Goal: Task Accomplishment & Management: Complete application form

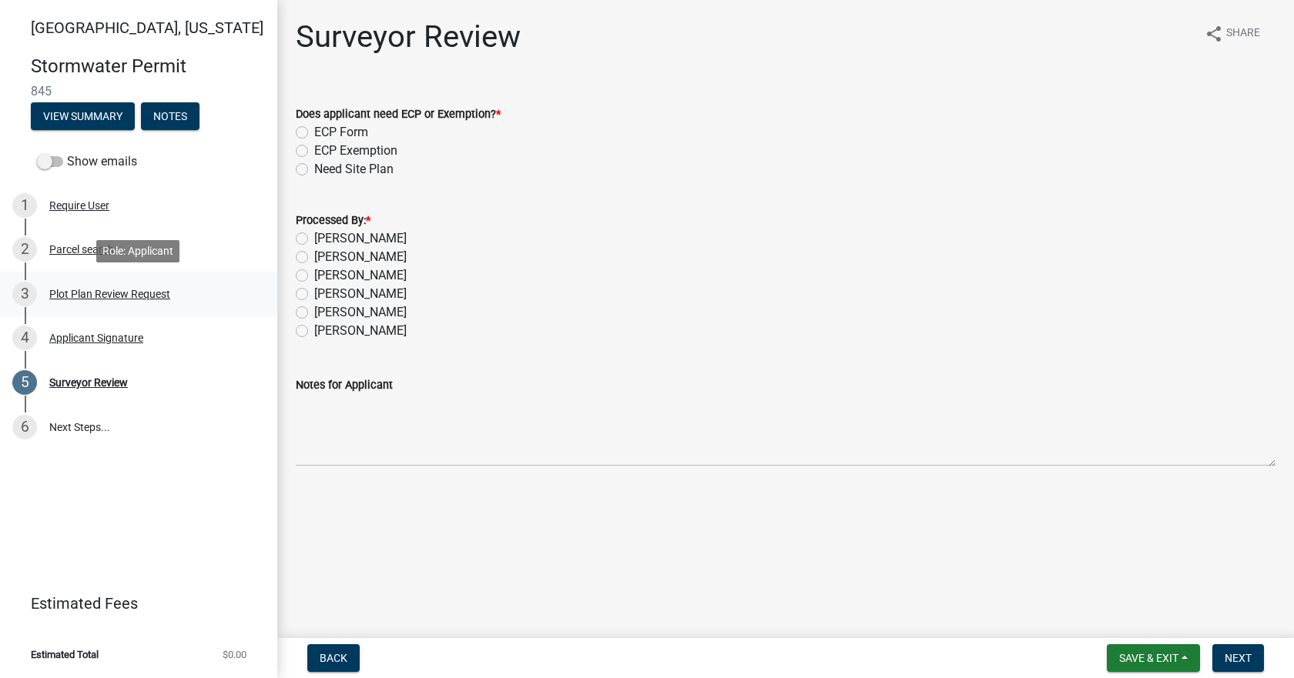
click at [91, 289] on div "Plot Plan Review Request" at bounding box center [109, 294] width 121 height 11
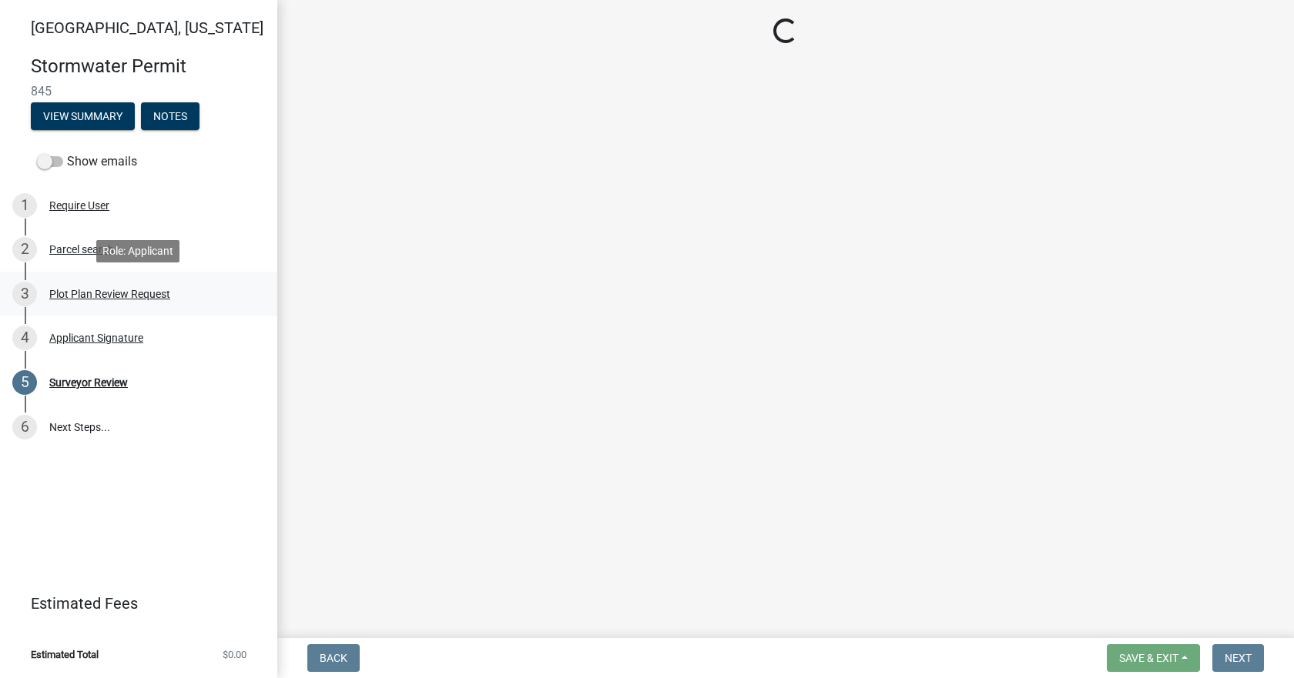
select select "b583a170-26d7-469b-a390-0aed4d149ee1"
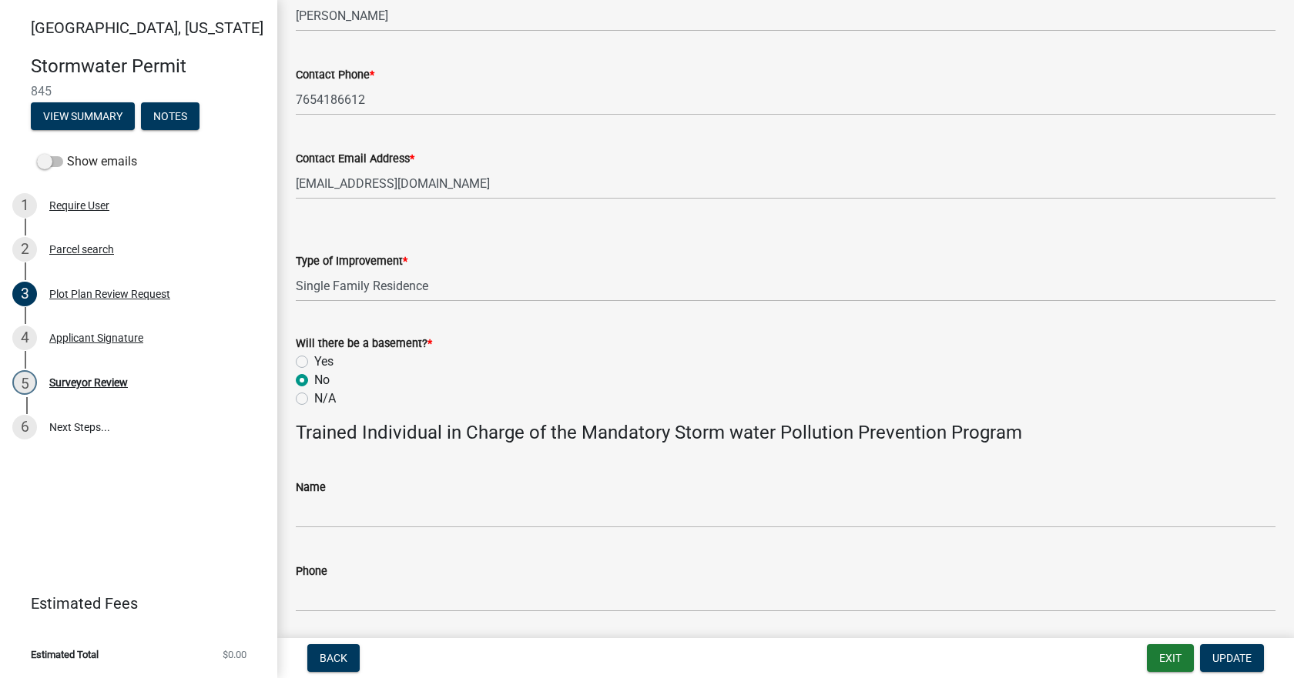
scroll to position [896, 0]
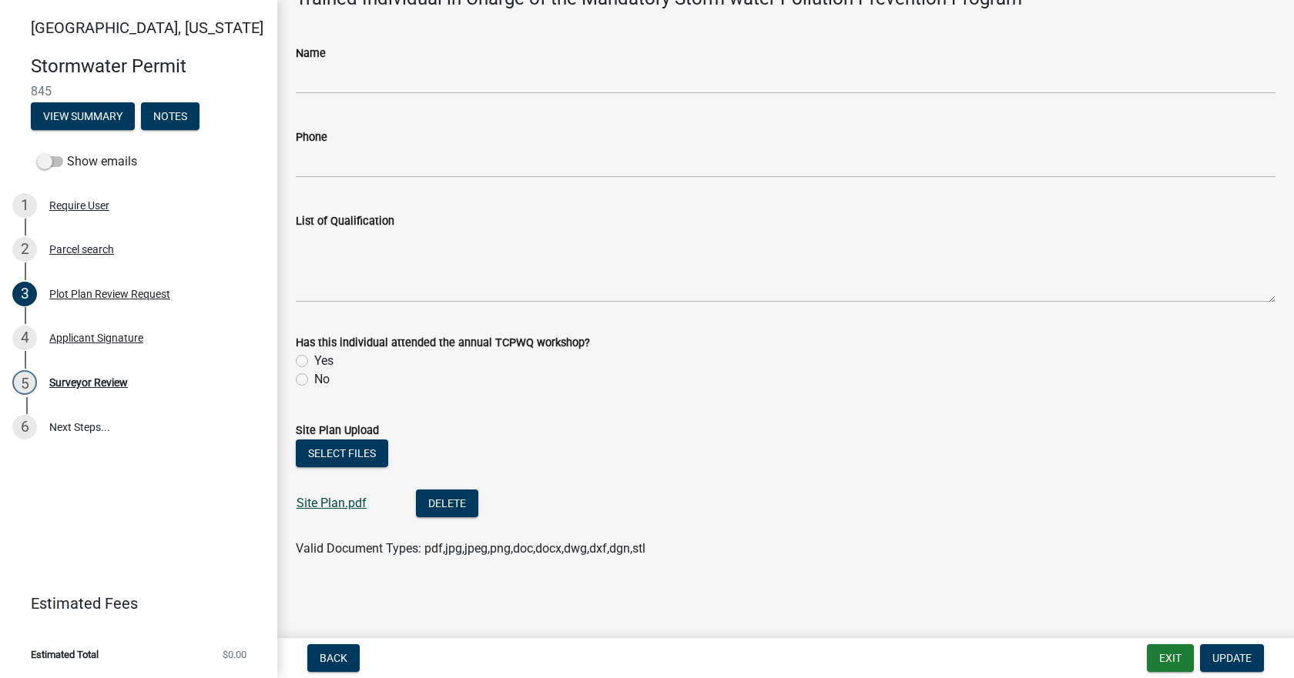
click at [337, 507] on link "Site Plan.pdf" at bounding box center [331, 503] width 70 height 15
click at [53, 382] on div "Surveyor Review" at bounding box center [88, 382] width 79 height 11
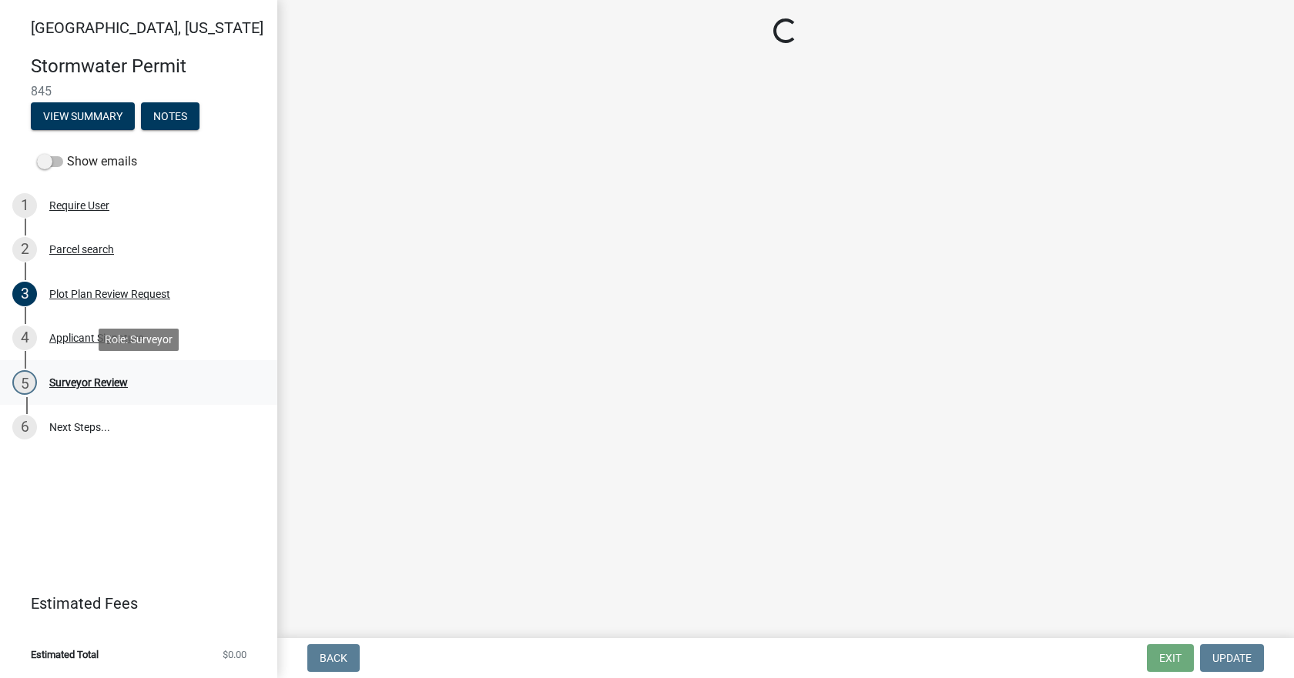
scroll to position [0, 0]
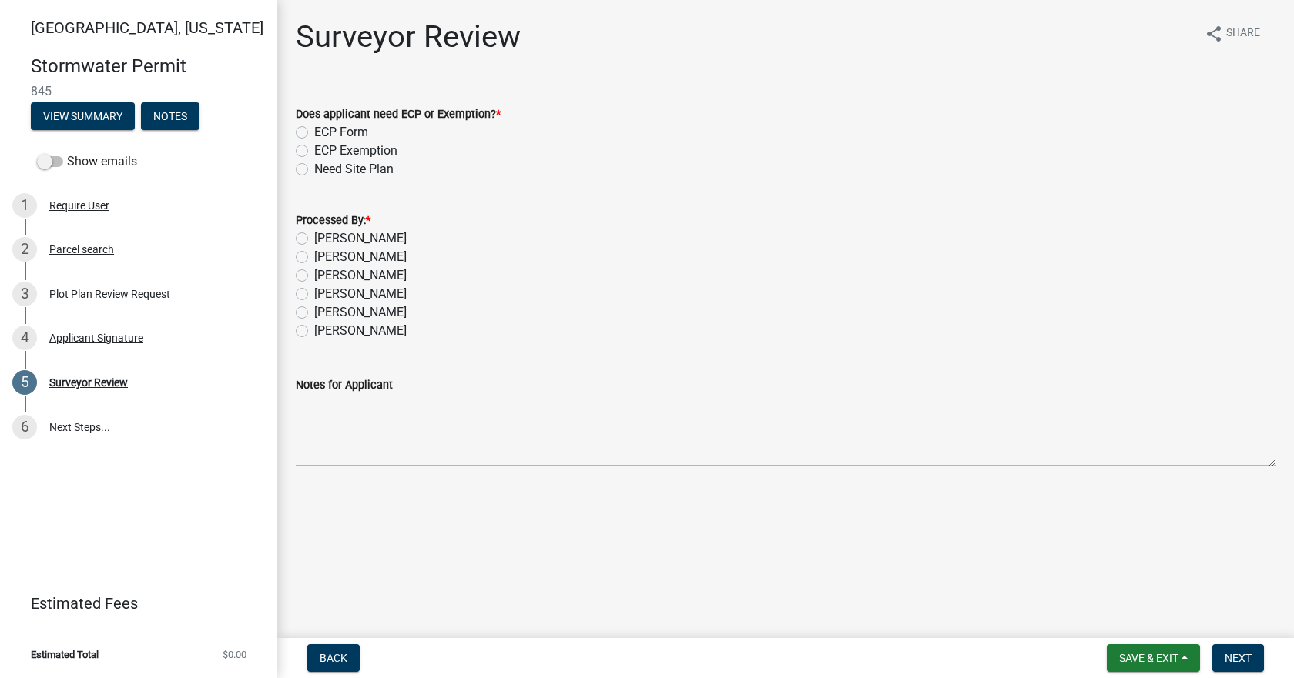
click at [314, 236] on label "[PERSON_NAME]" at bounding box center [360, 238] width 92 height 18
click at [314, 236] on input "[PERSON_NAME]" at bounding box center [319, 234] width 10 height 10
radio input "true"
click at [314, 134] on label "ECP Form" at bounding box center [341, 132] width 54 height 18
click at [314, 133] on input "ECP Form" at bounding box center [319, 128] width 10 height 10
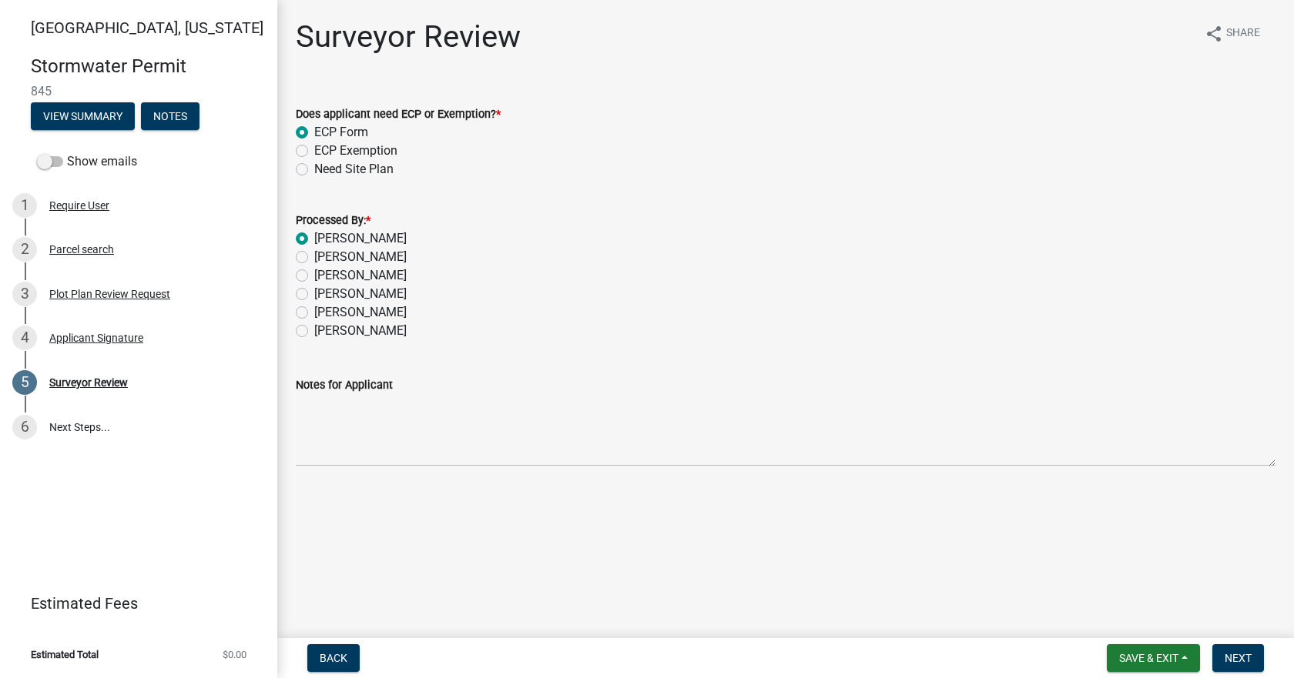
radio input "true"
click at [1244, 657] on span "Next" at bounding box center [1237, 658] width 27 height 12
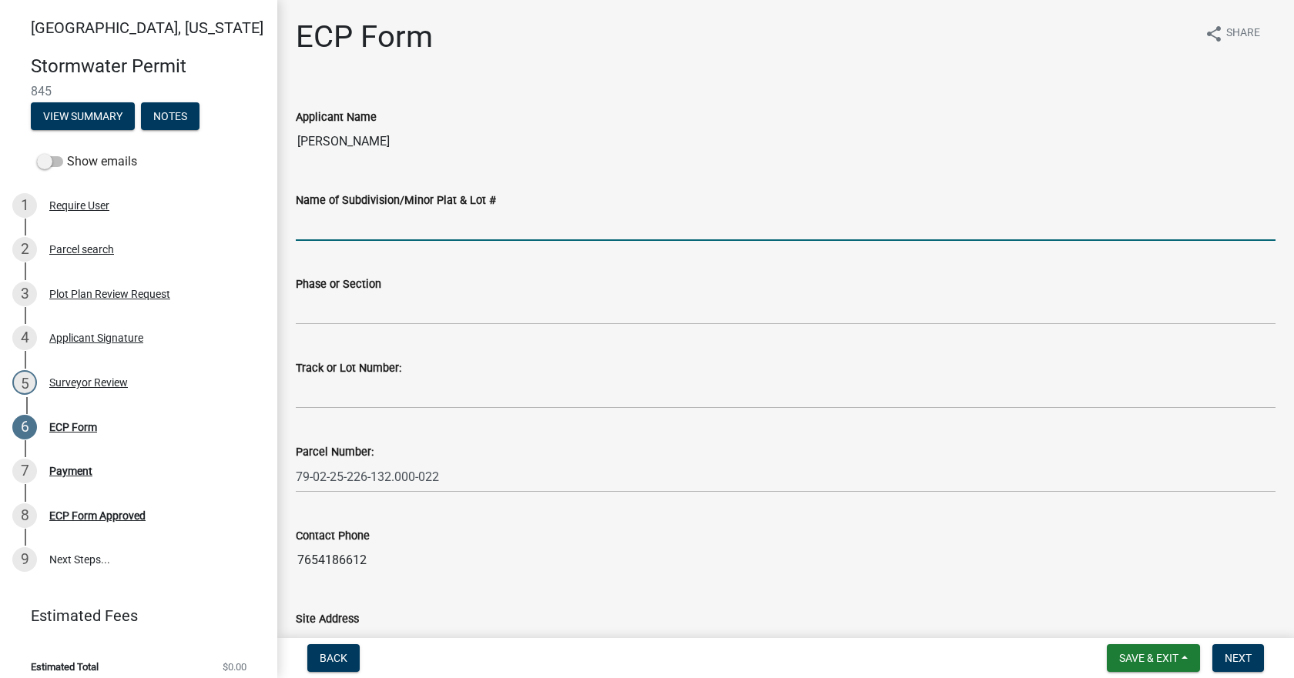
click at [371, 234] on input "Name of Subdivision/Minor Plat & Lot #" at bounding box center [785, 225] width 979 height 32
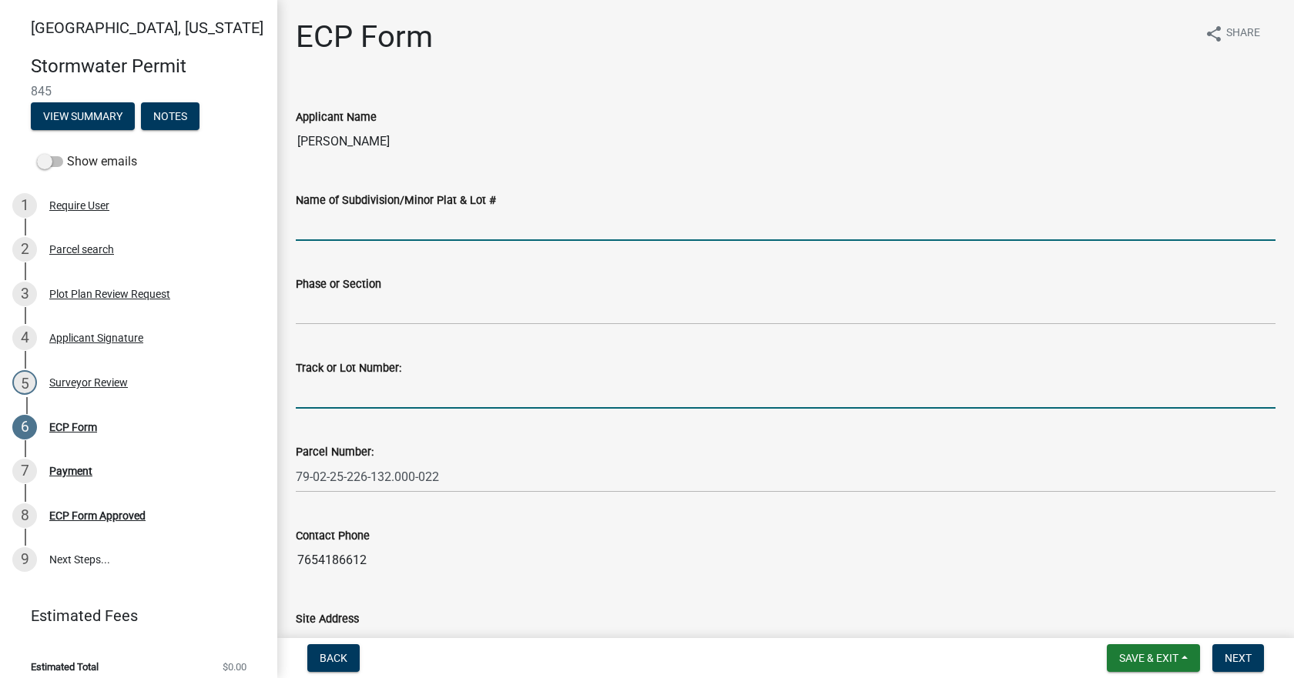
click at [445, 389] on input "Track or Lot Number:" at bounding box center [785, 393] width 979 height 32
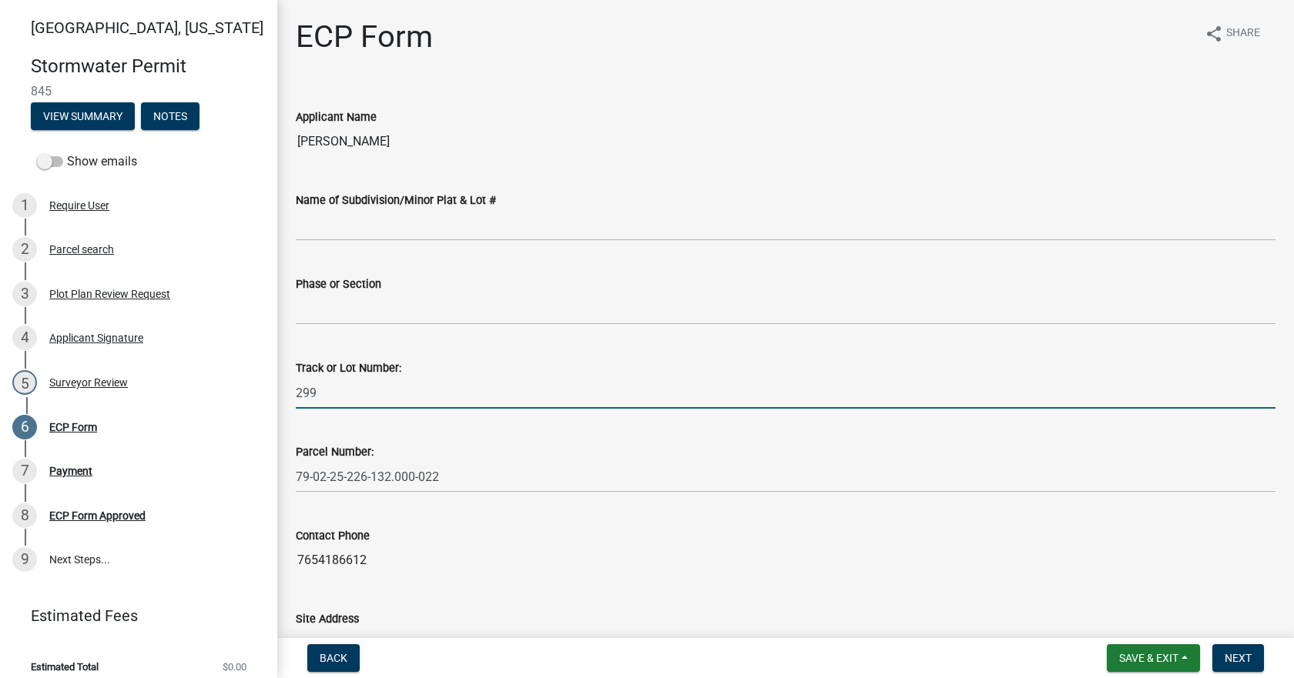
type input "299"
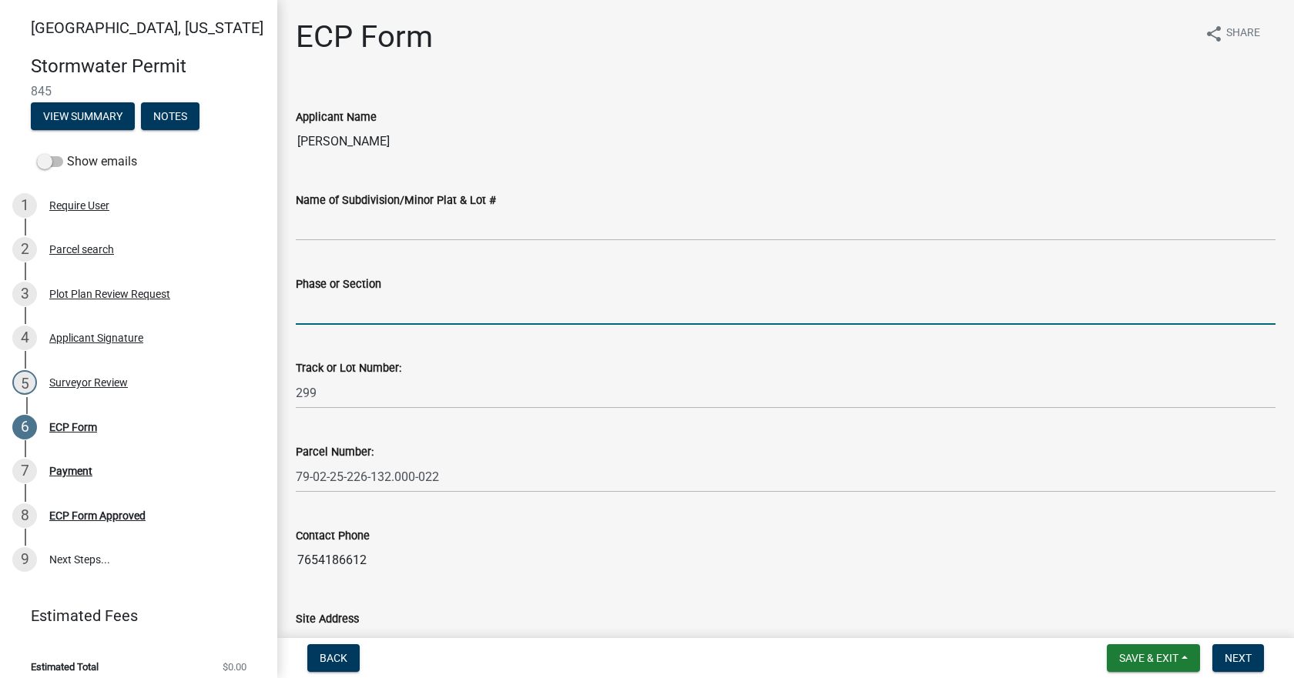
click at [422, 303] on input "Phase or Section" at bounding box center [785, 309] width 979 height 32
type input "1, 2"
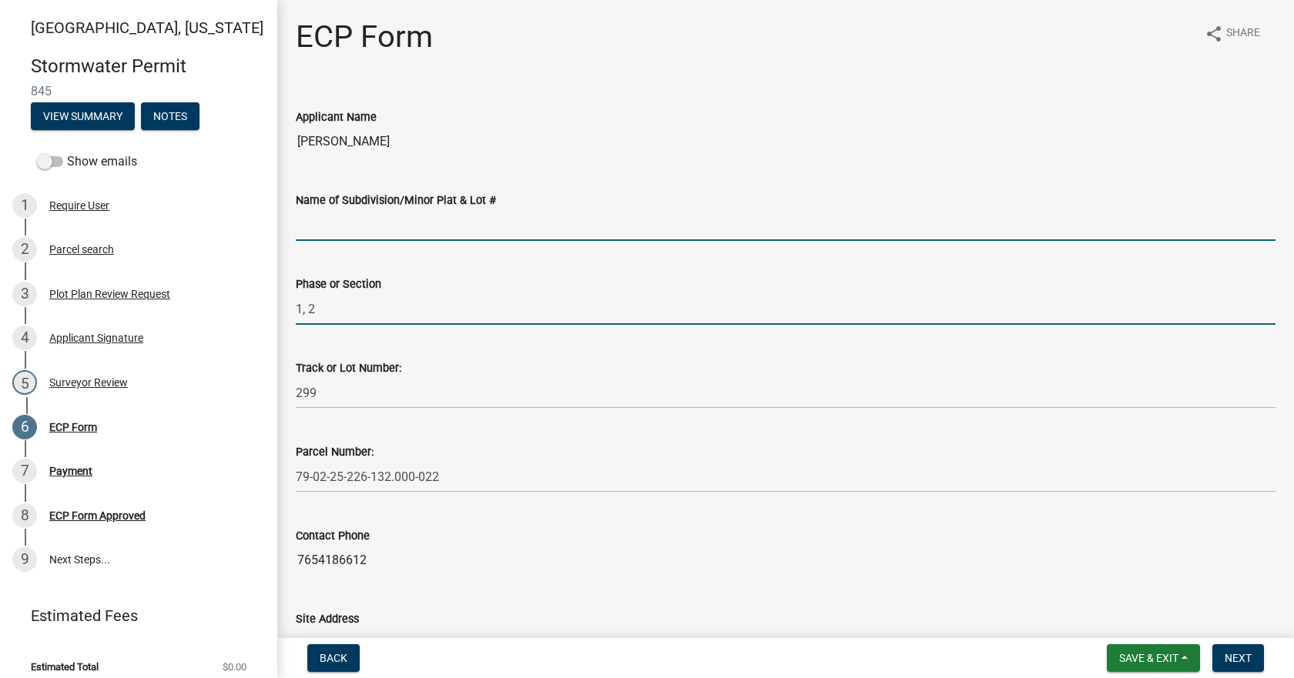
click at [398, 222] on input "Name of Subdivision/Minor Plat & Lot #" at bounding box center [785, 225] width 979 height 32
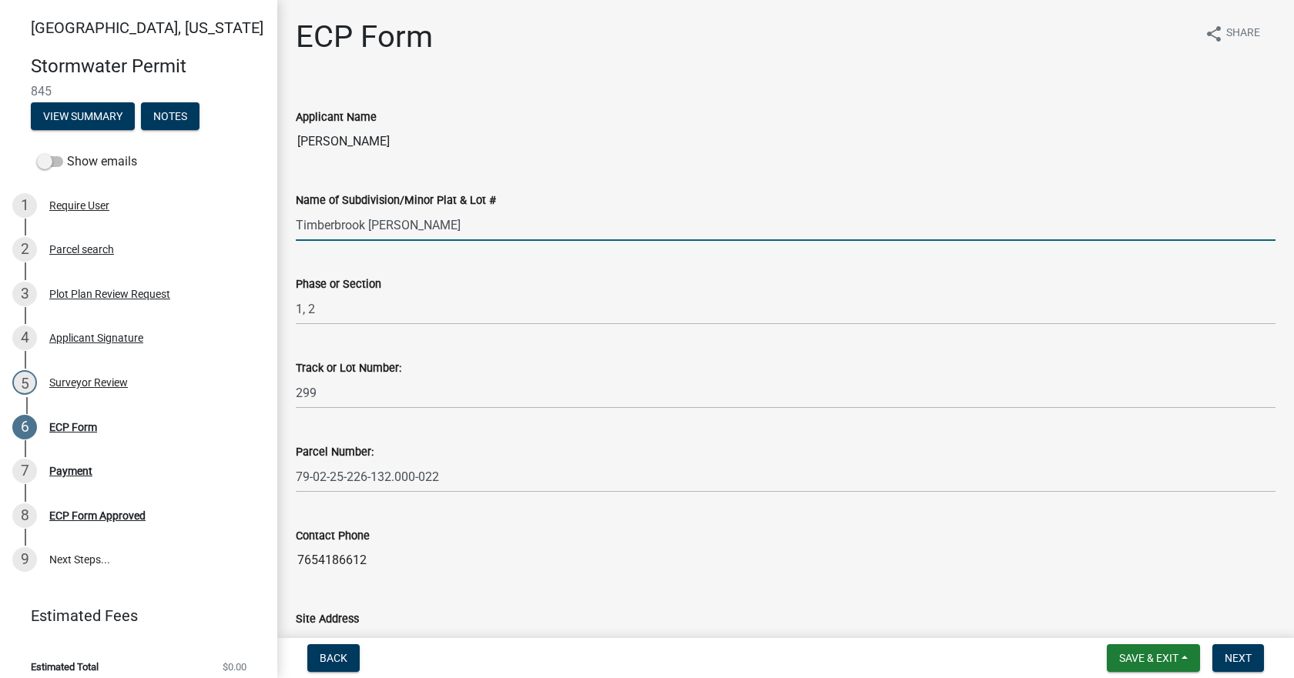
type input "Timberbrook [PERSON_NAME]"
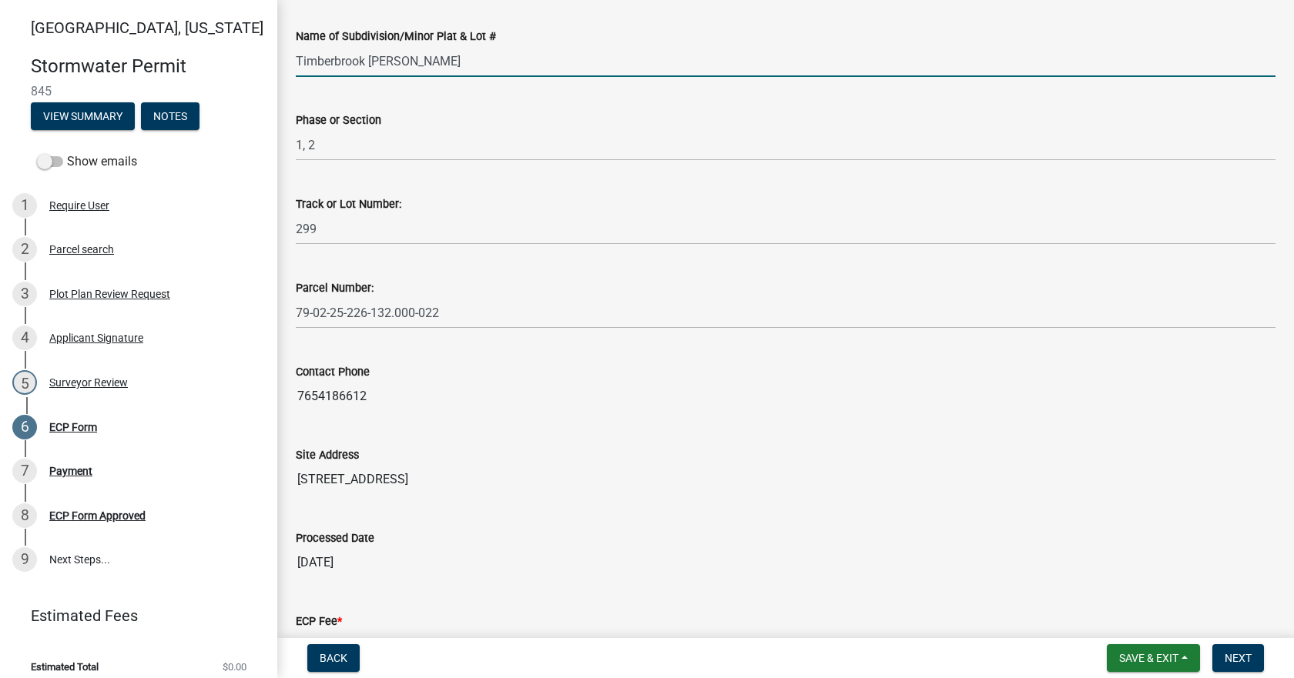
scroll to position [385, 0]
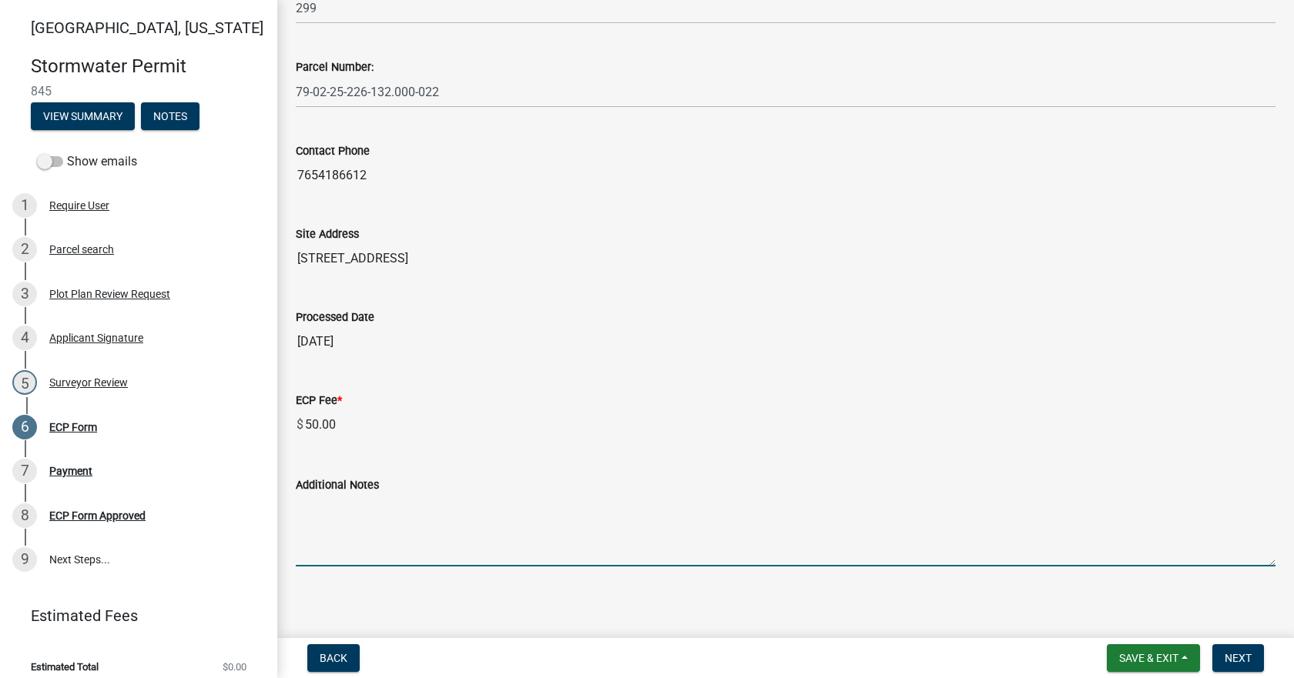
click at [571, 508] on textarea "Additional Notes" at bounding box center [785, 530] width 979 height 72
paste textarea "After consulting with the county surveyor, we will not permit a driveway to cro…"
type textarea "After consulting with the county surveyor, we will not permit a driveway to cro…"
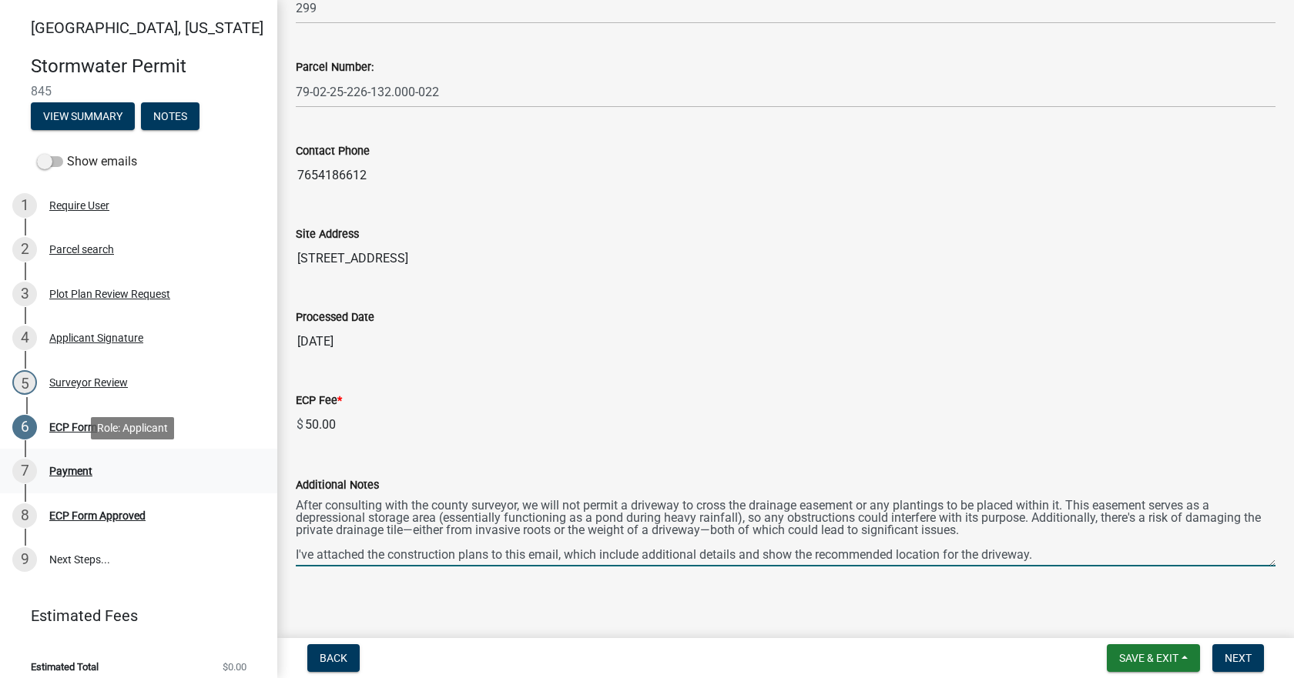
drag, startPoint x: 1069, startPoint y: 555, endPoint x: 162, endPoint y: 456, distance: 912.5
click at [148, 470] on div "Tippecanoe County, Indiana Stormwater Permit 845 View Summary Notes Show emails…" at bounding box center [647, 339] width 1294 height 678
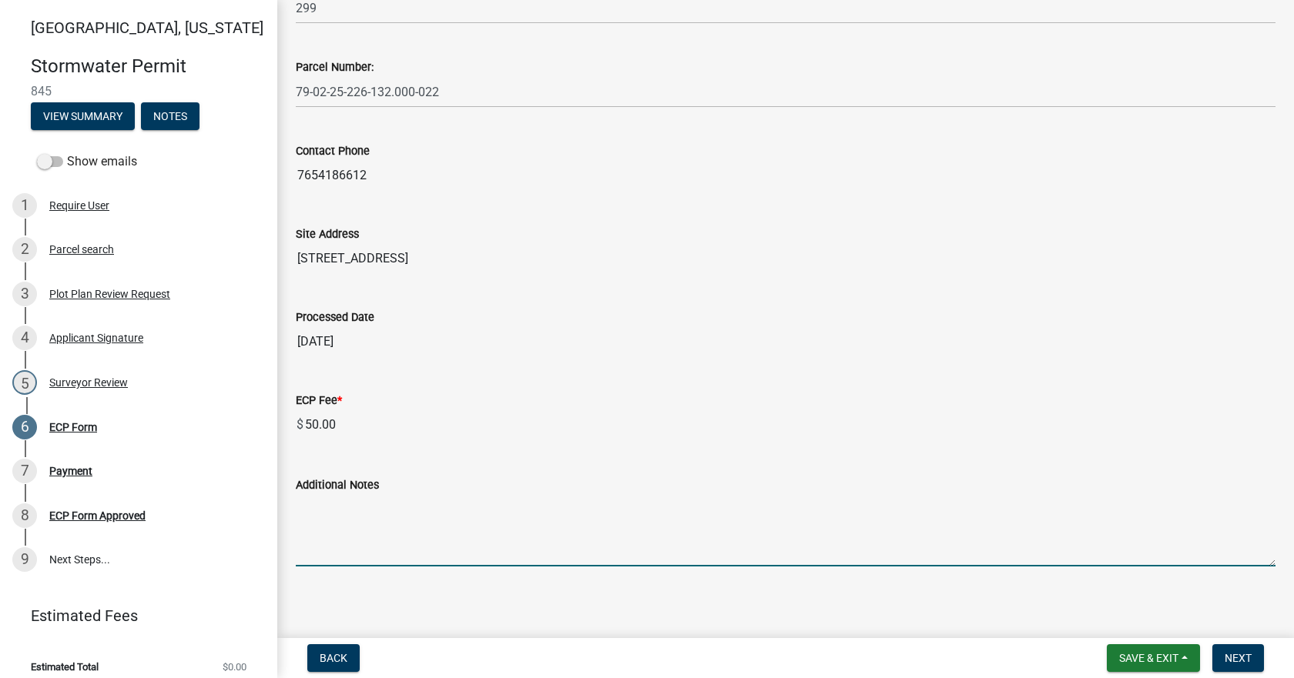
click at [608, 521] on textarea "Additional Notes" at bounding box center [785, 530] width 979 height 72
paste textarea "Install erosion control measures as shown on site plan. Keep streets clear of s…"
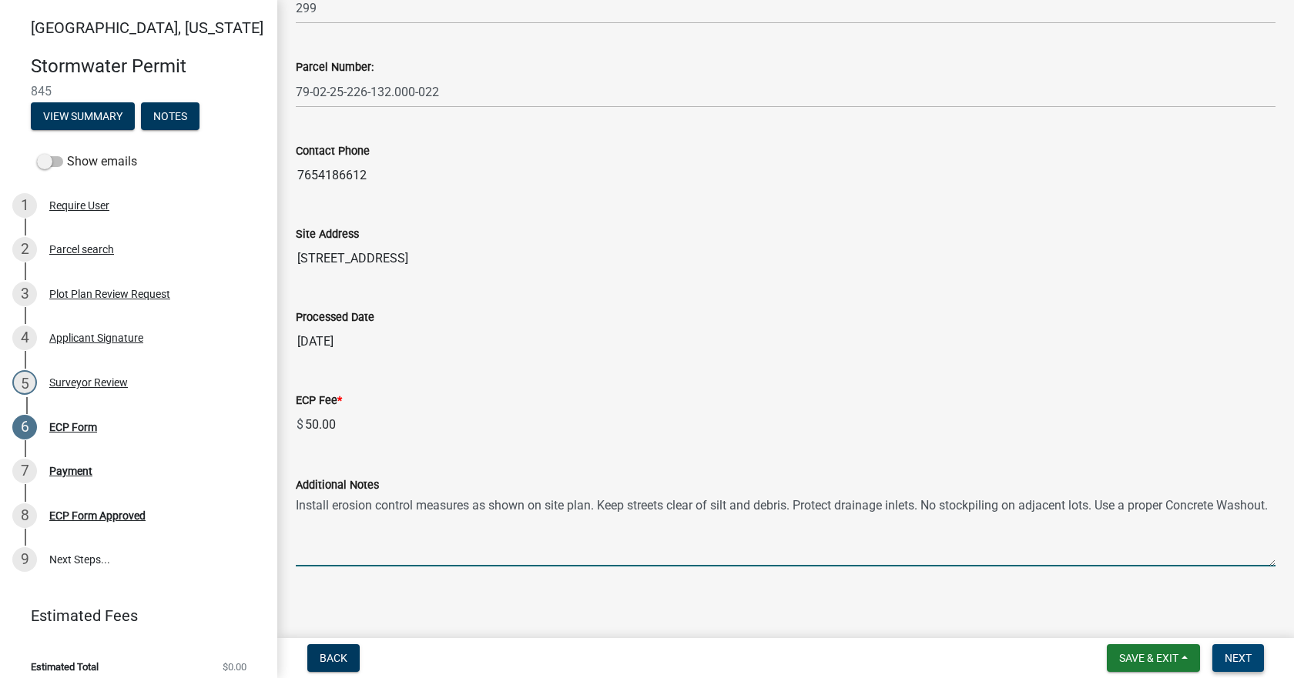
type textarea "Install erosion control measures as shown on site plan. Keep streets clear of s…"
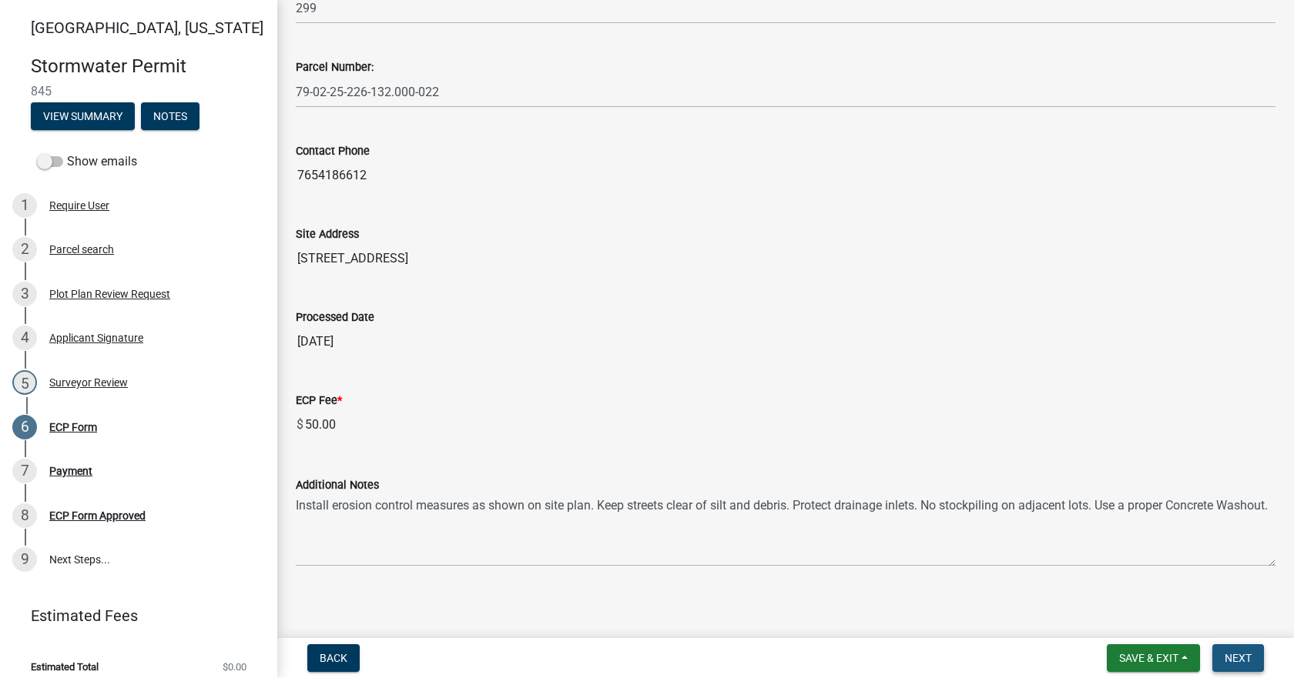
click at [1251, 658] on span "Next" at bounding box center [1237, 658] width 27 height 12
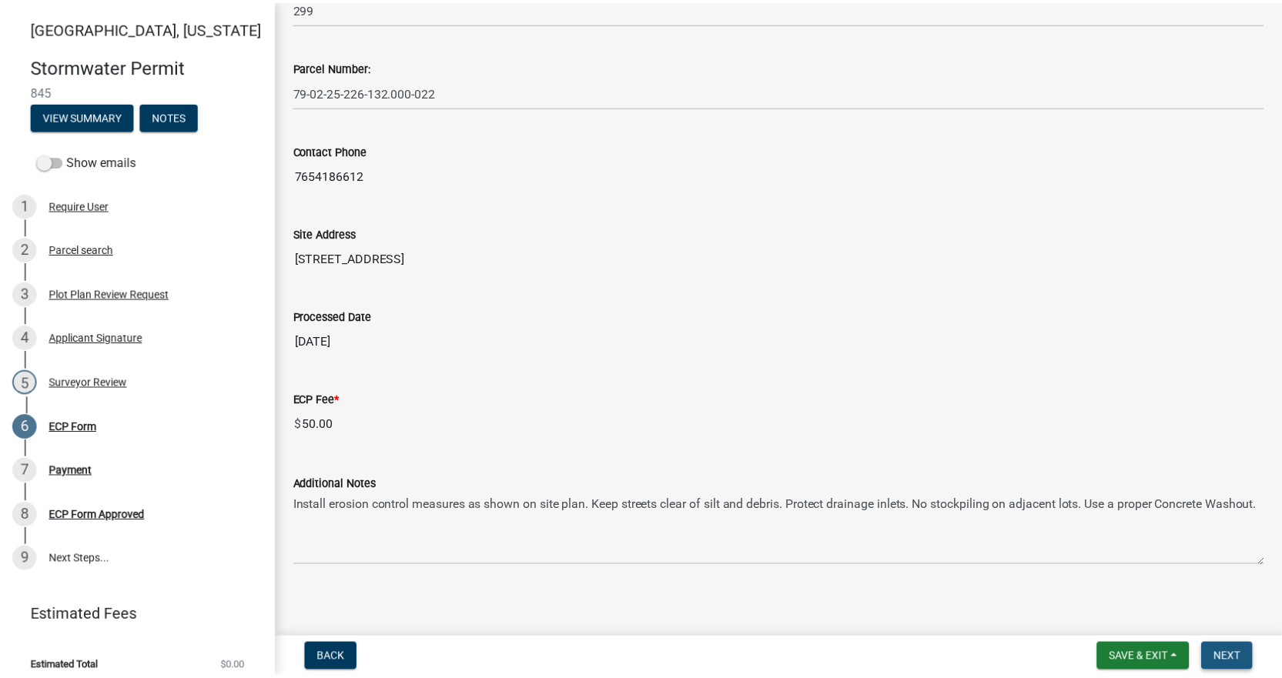
scroll to position [0, 0]
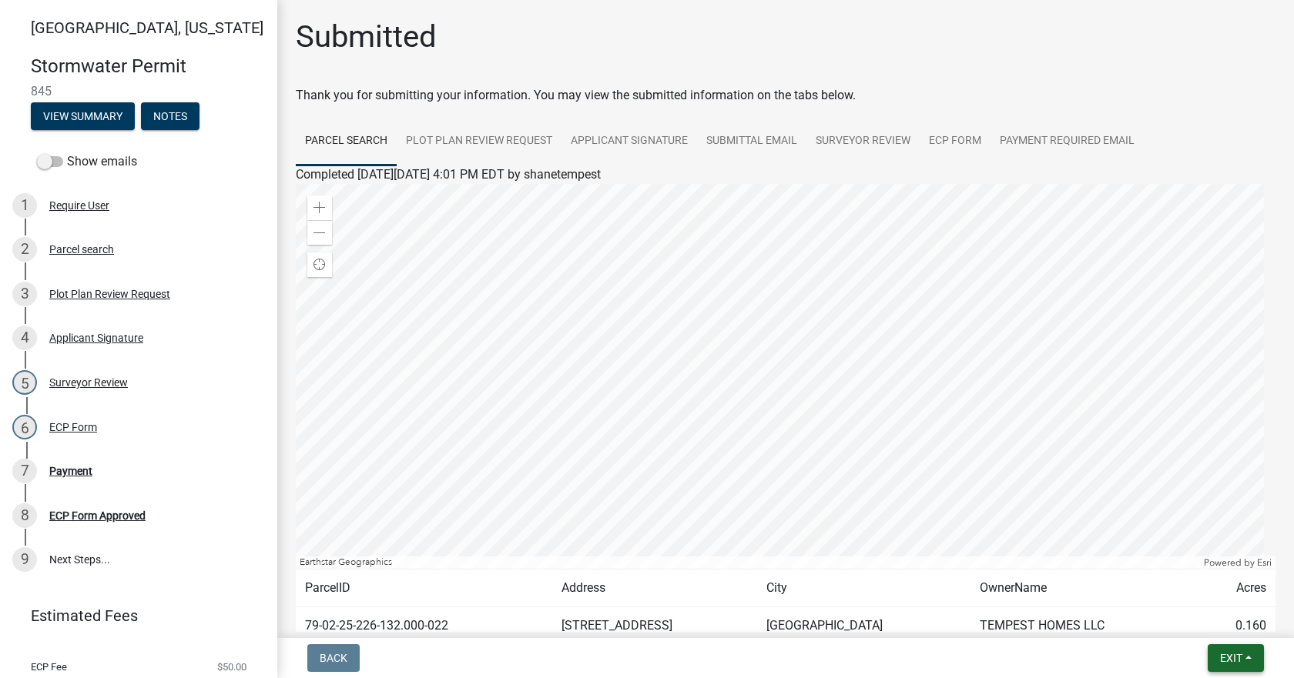
click at [1231, 668] on button "Exit" at bounding box center [1235, 659] width 56 height 28
click at [1213, 622] on button "Save & Exit" at bounding box center [1201, 618] width 123 height 37
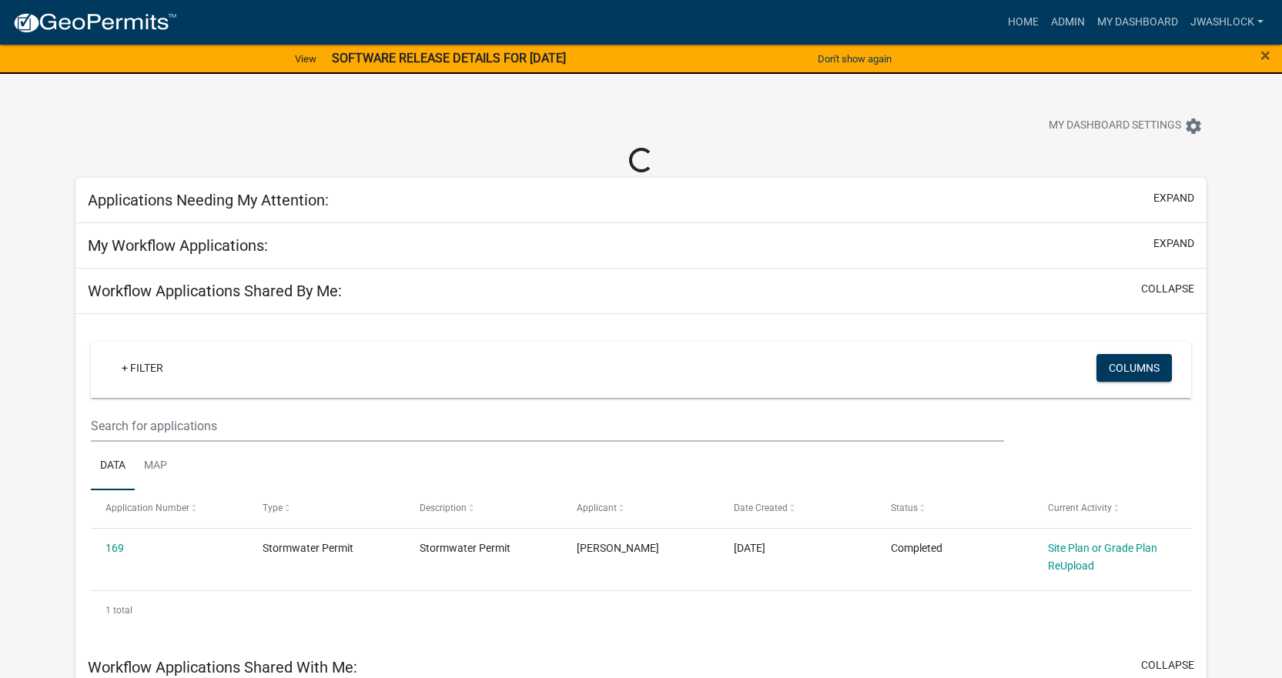
select select "3: 100"
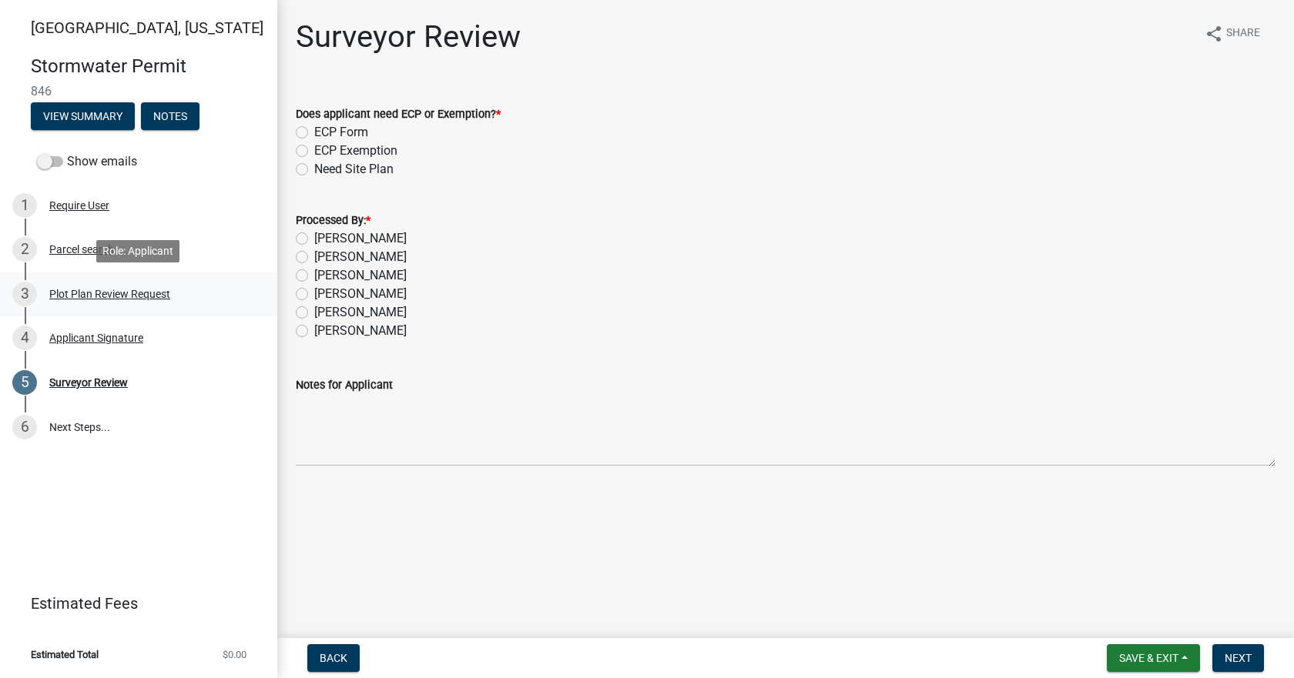
click at [77, 293] on div "Plot Plan Review Request" at bounding box center [109, 294] width 121 height 11
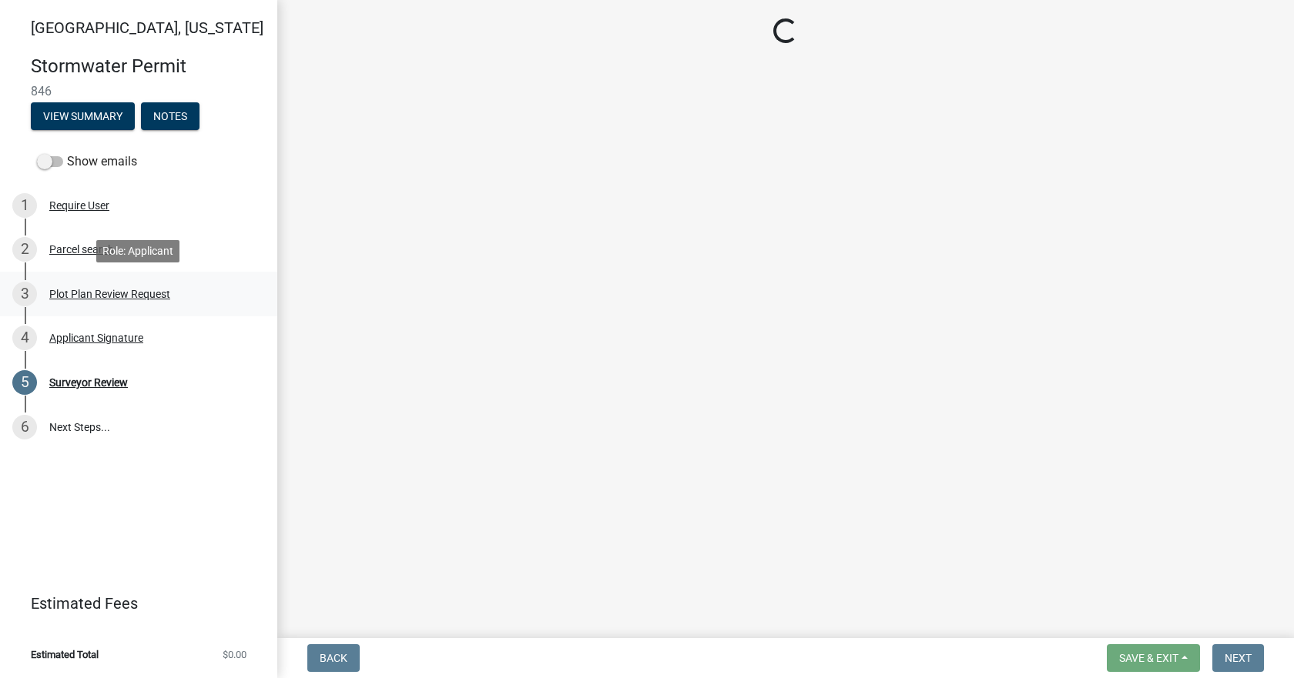
select select "b583a170-26d7-469b-a390-0aed4d149ee1"
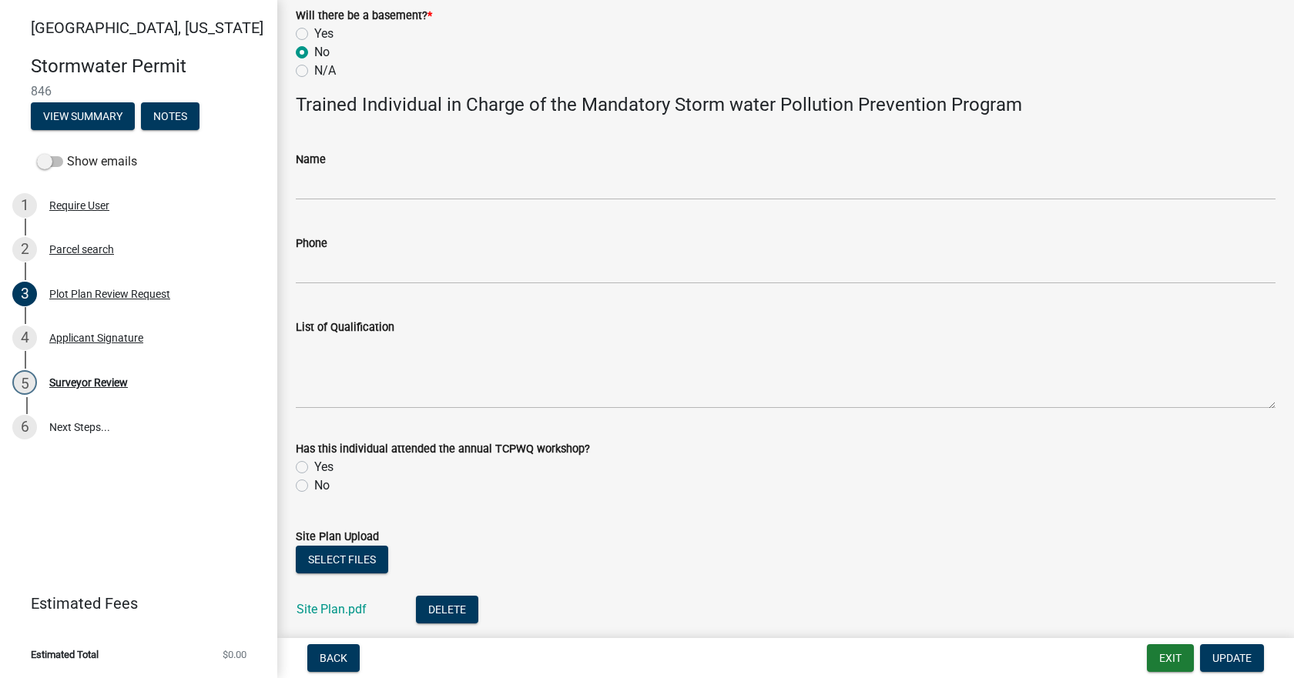
scroll to position [896, 0]
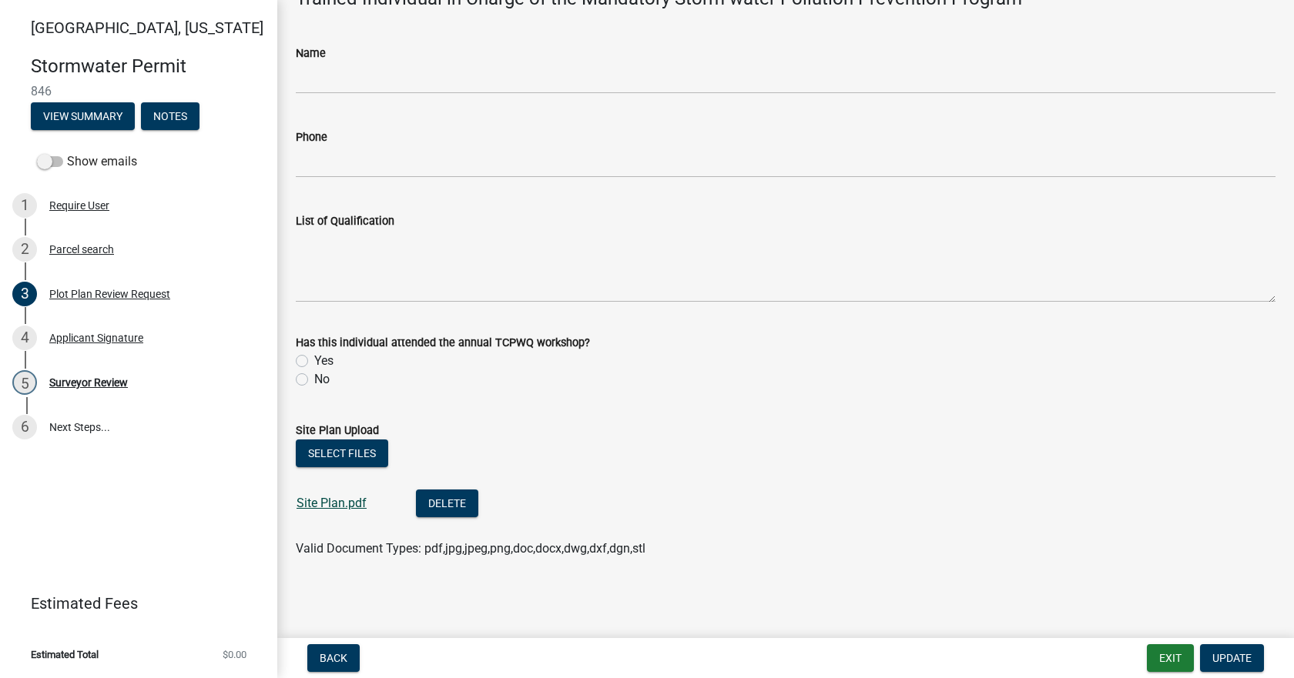
click at [340, 501] on link "Site Plan.pdf" at bounding box center [331, 503] width 70 height 15
click at [116, 381] on div "Surveyor Review" at bounding box center [88, 382] width 79 height 11
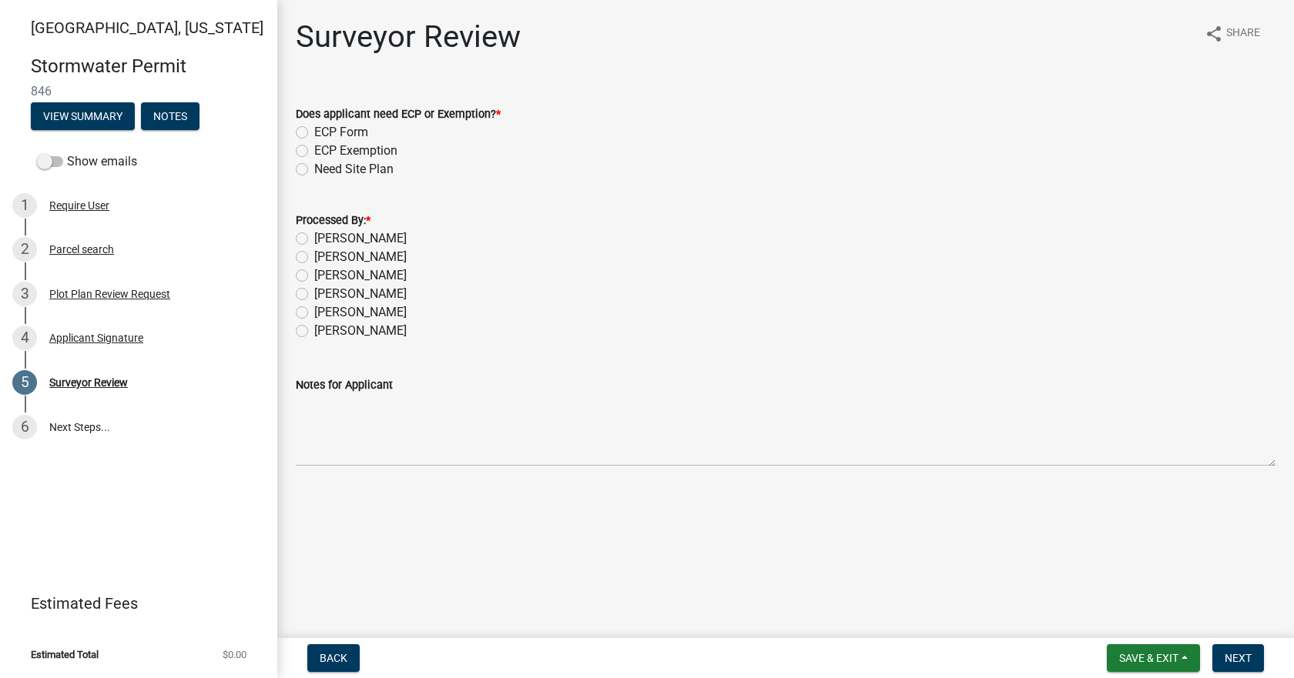
click at [325, 236] on label "[PERSON_NAME]" at bounding box center [360, 238] width 92 height 18
click at [324, 236] on input "[PERSON_NAME]" at bounding box center [319, 234] width 10 height 10
radio input "true"
click at [310, 132] on div "ECP Form" at bounding box center [785, 132] width 979 height 18
click at [314, 128] on label "ECP Form" at bounding box center [341, 132] width 54 height 18
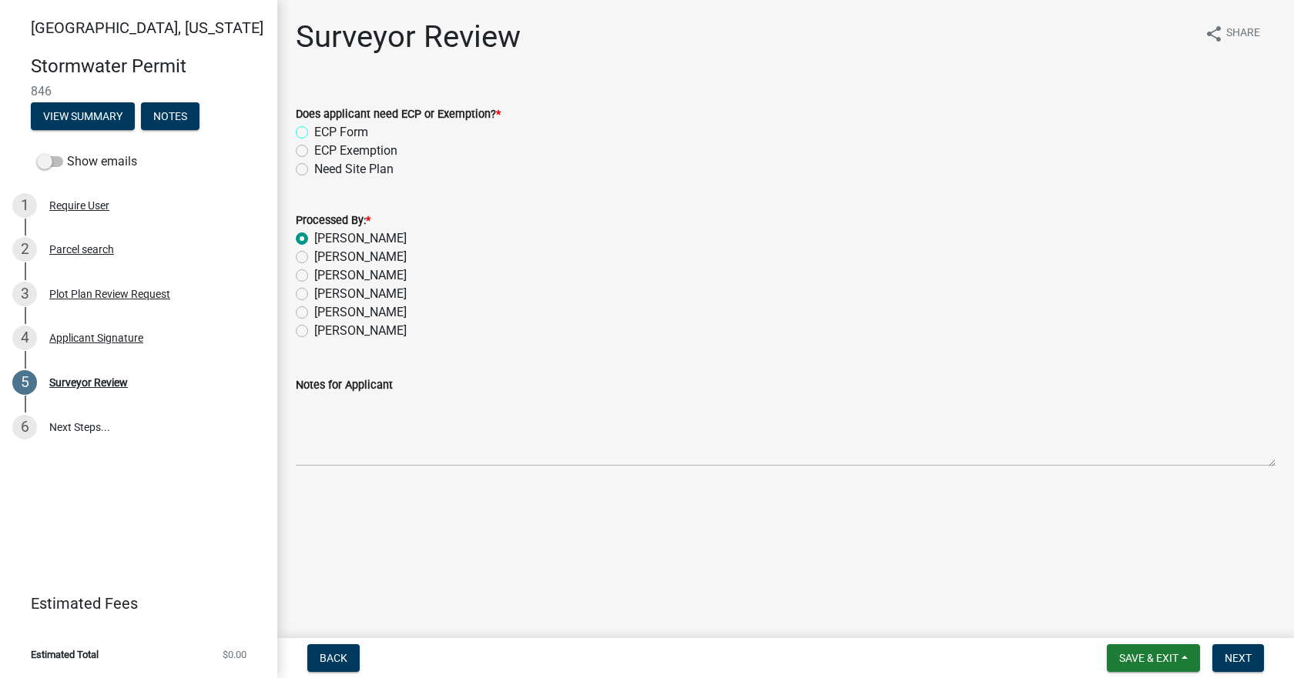
click at [314, 128] on input "ECP Form" at bounding box center [319, 128] width 10 height 10
radio input "true"
click at [1250, 661] on span "Next" at bounding box center [1237, 658] width 27 height 12
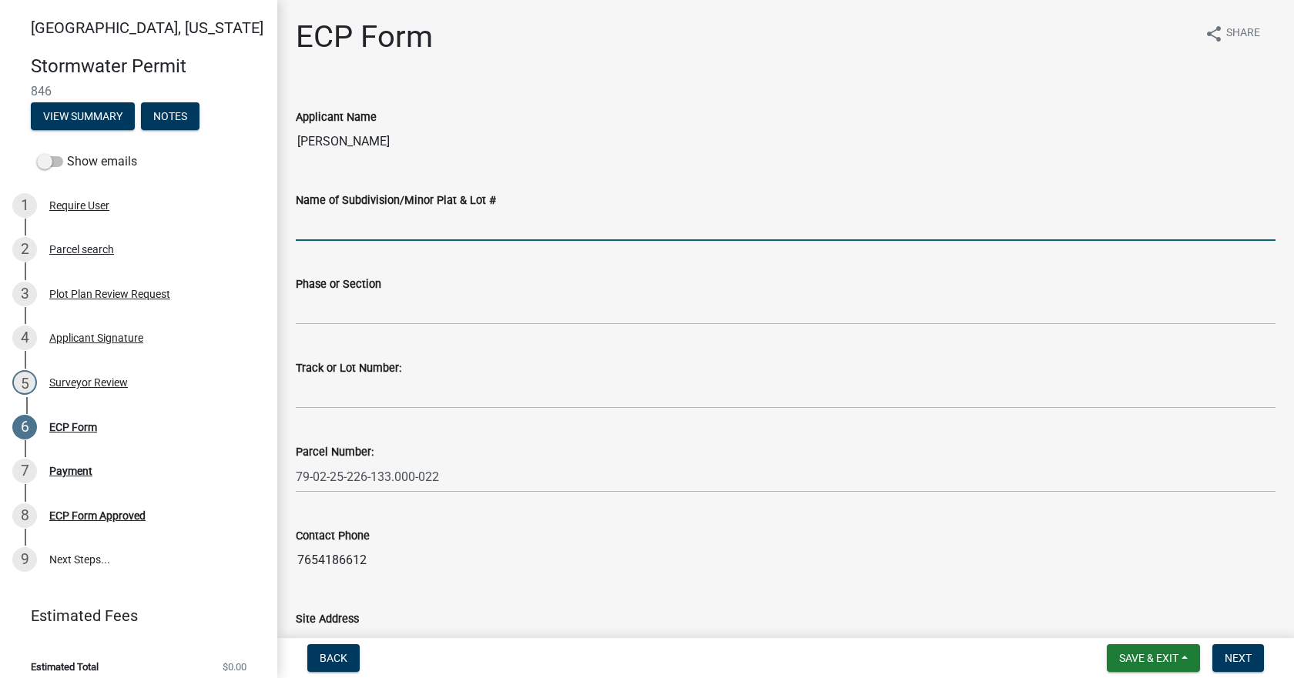
click at [397, 234] on input "Name of Subdivision/Minor Plat & Lot #" at bounding box center [785, 225] width 979 height 32
type input "Timberbrook [PERSON_NAME]"
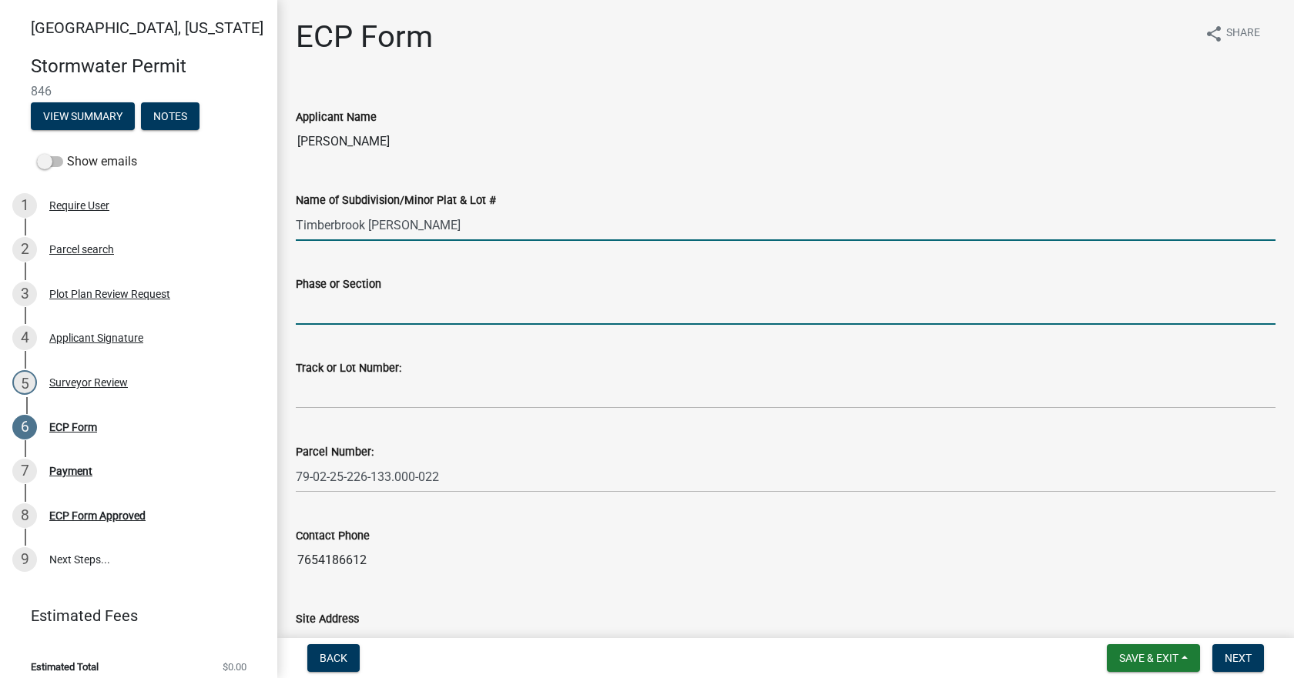
click at [424, 306] on input "Phase or Section" at bounding box center [785, 309] width 979 height 32
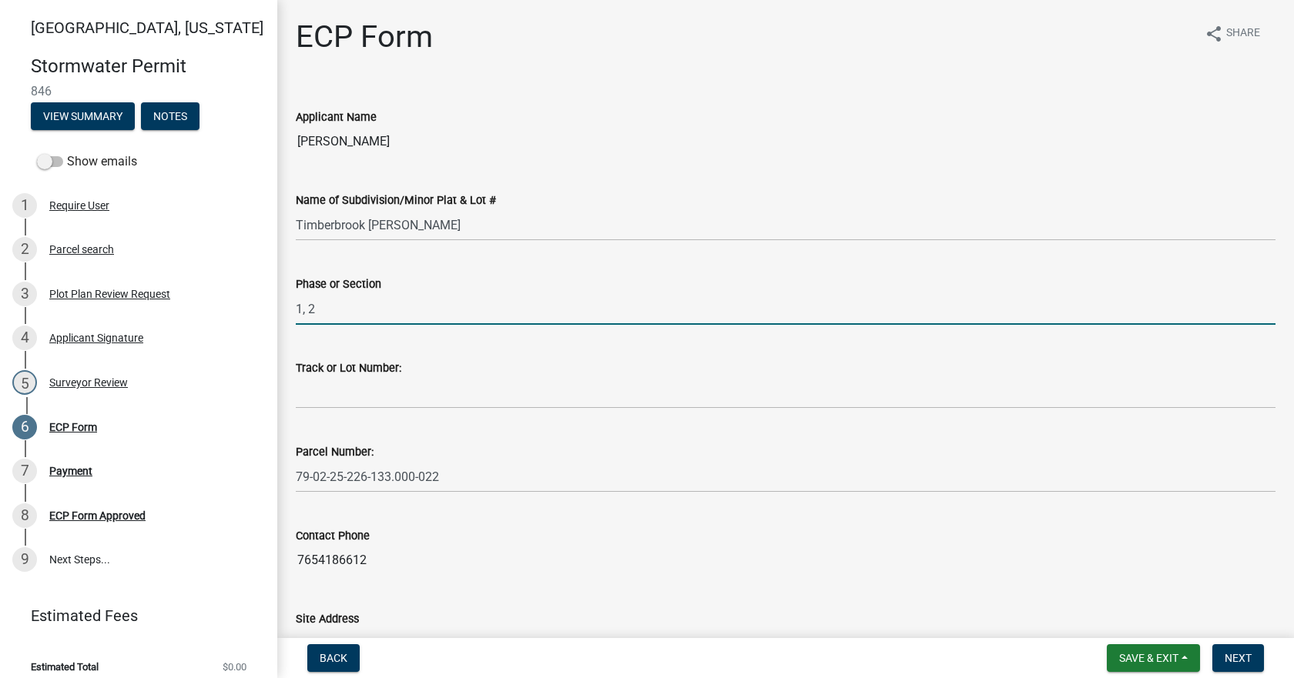
type input "1, 2"
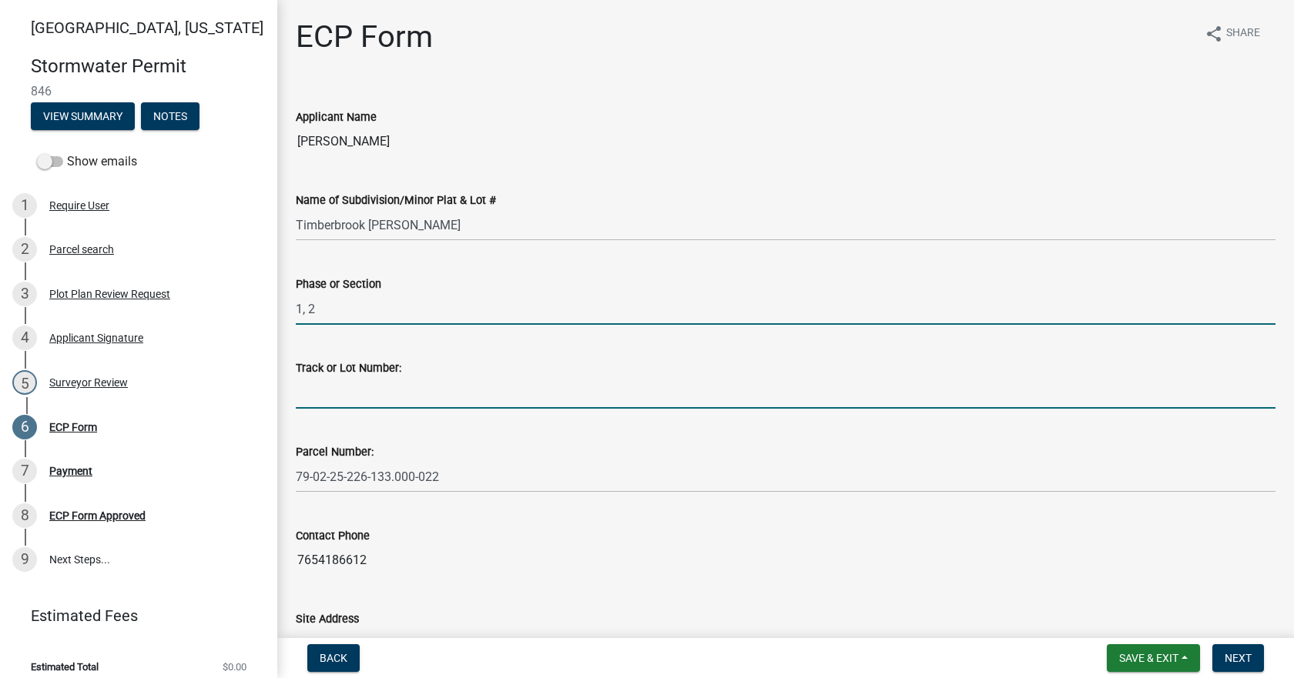
click at [420, 394] on input "Track or Lot Number:" at bounding box center [785, 393] width 979 height 32
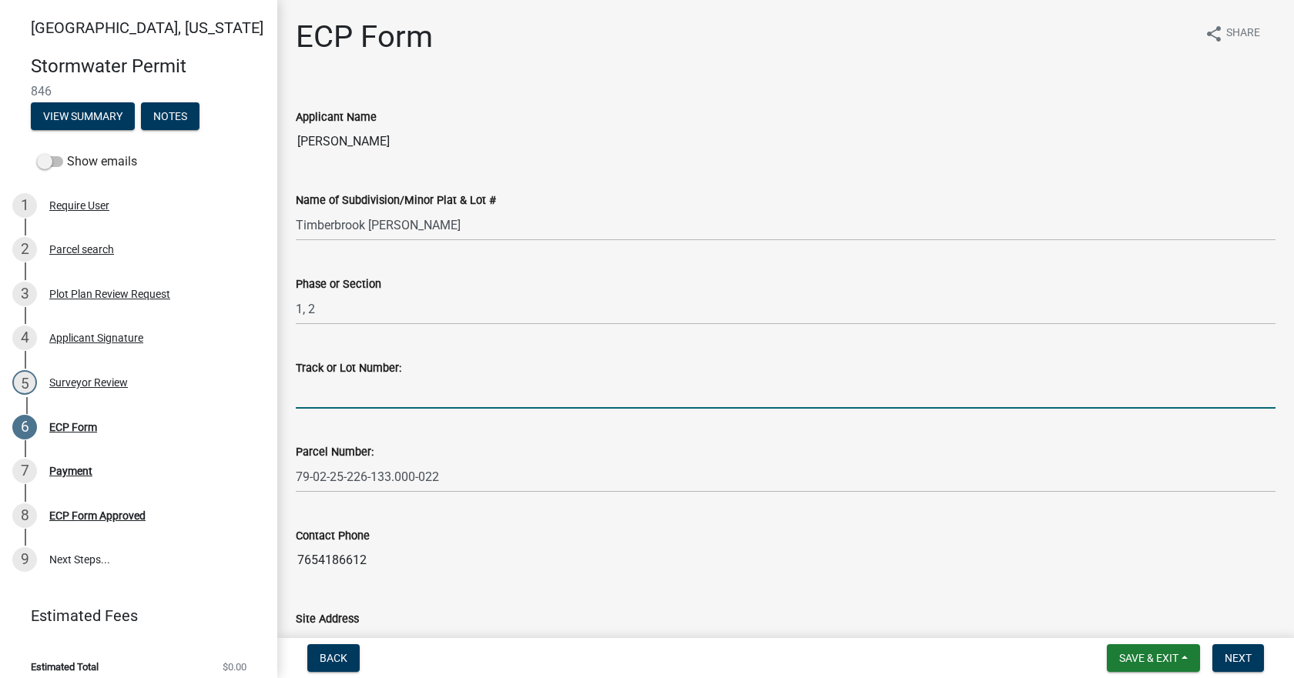
type input "2"
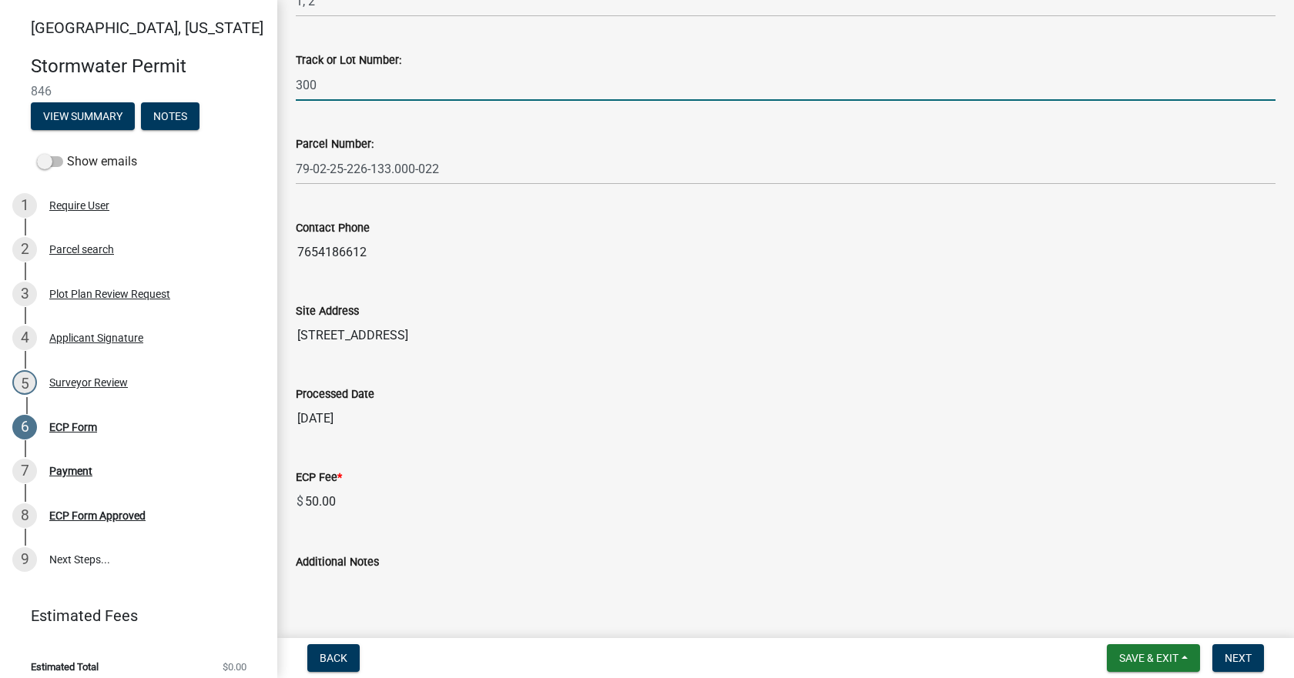
scroll to position [392, 0]
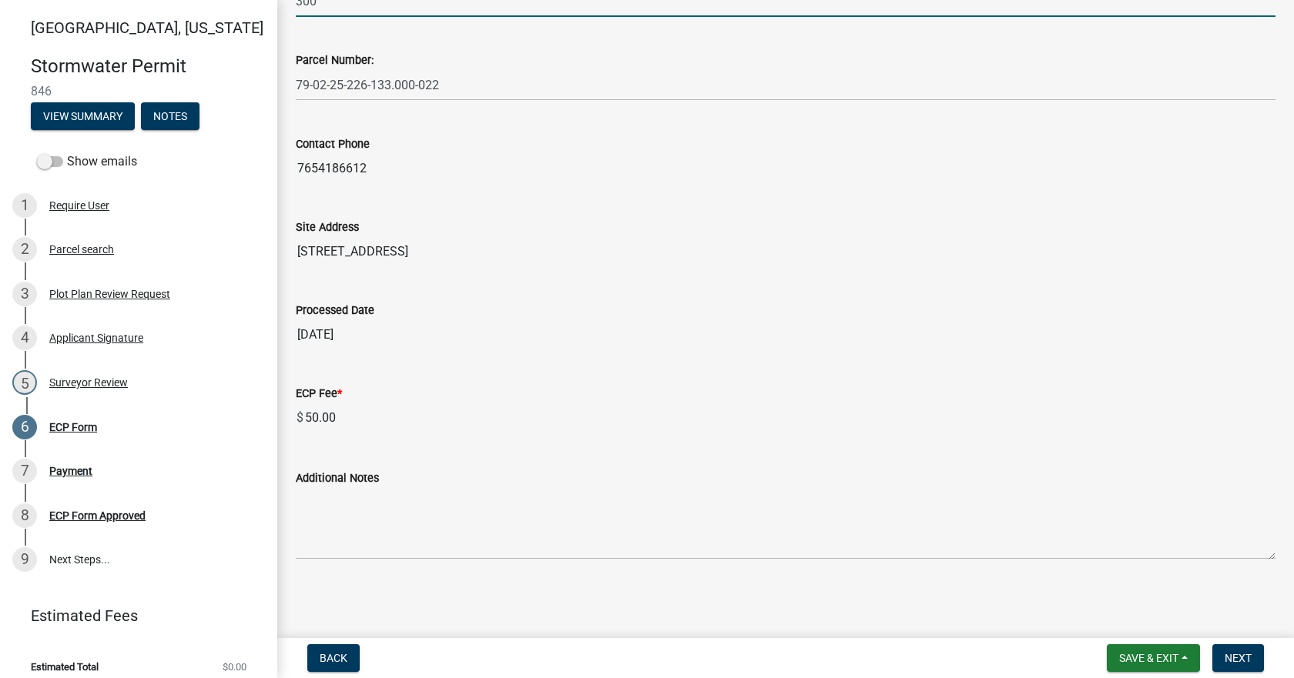
type input "300"
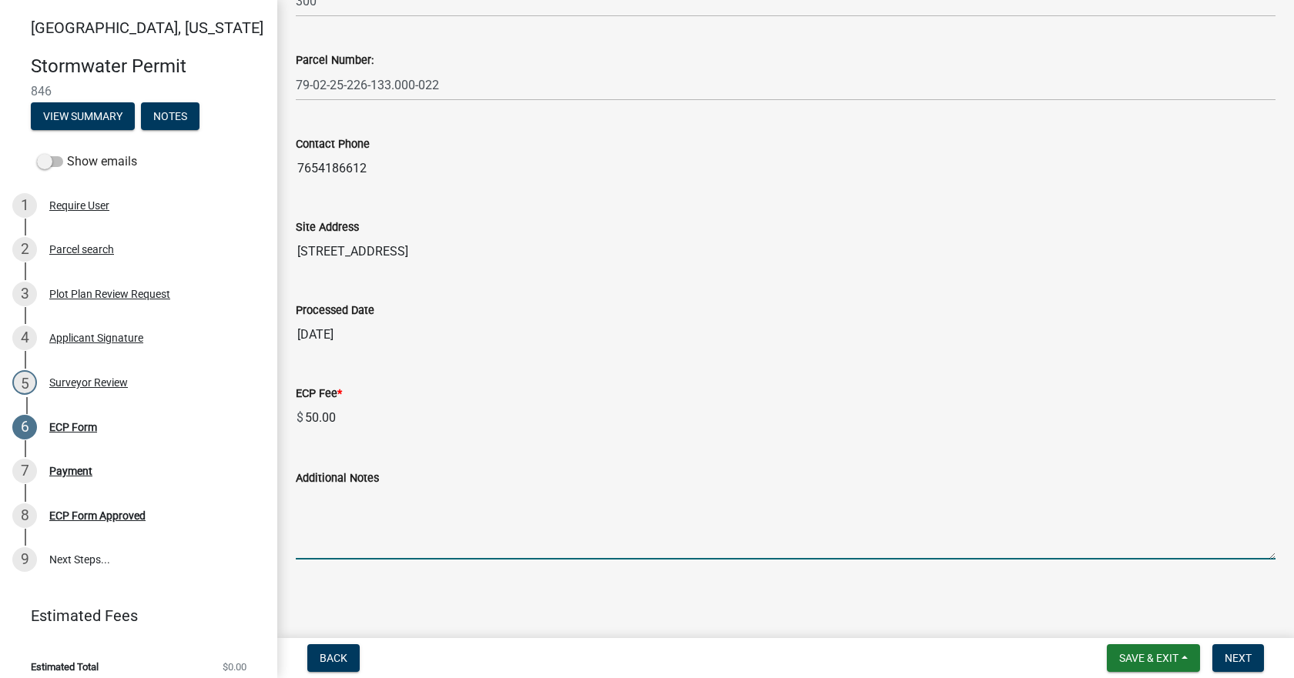
click at [425, 544] on textarea "Additional Notes" at bounding box center [785, 523] width 979 height 72
paste textarea "Install erosion control measures as shown on site plan. Keep streets clear of s…"
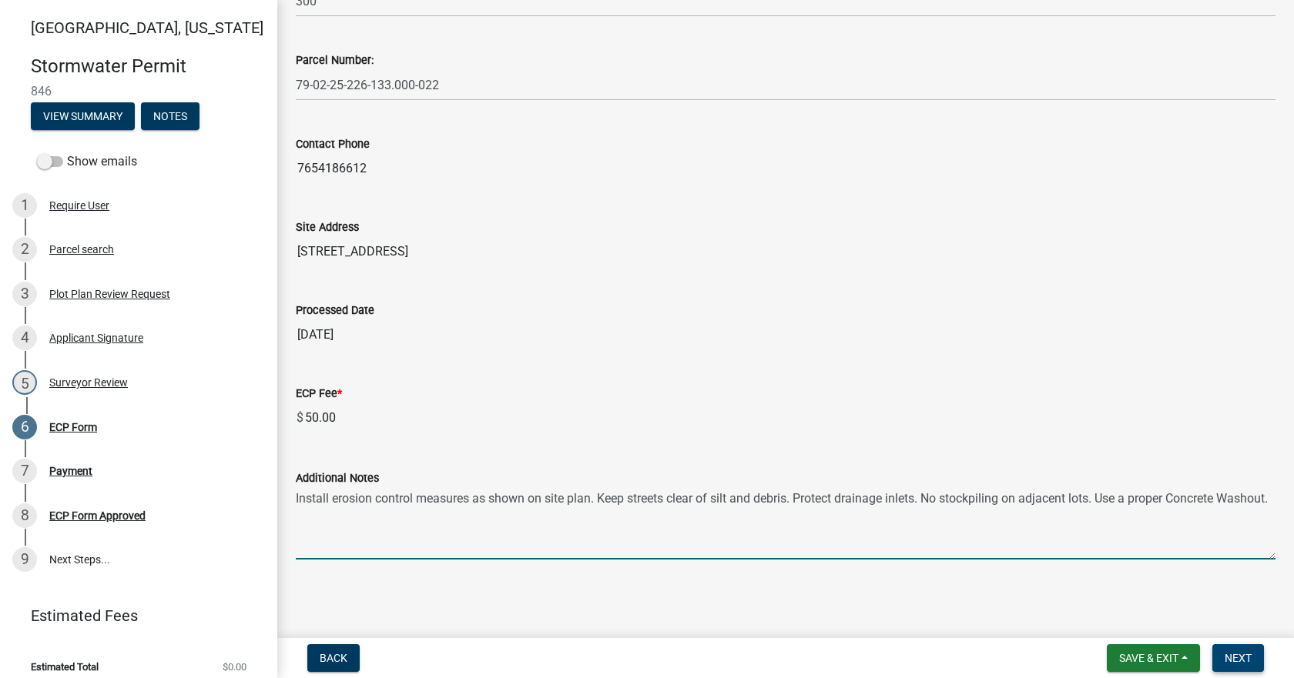
type textarea "Install erosion control measures as shown on site plan. Keep streets clear of s…"
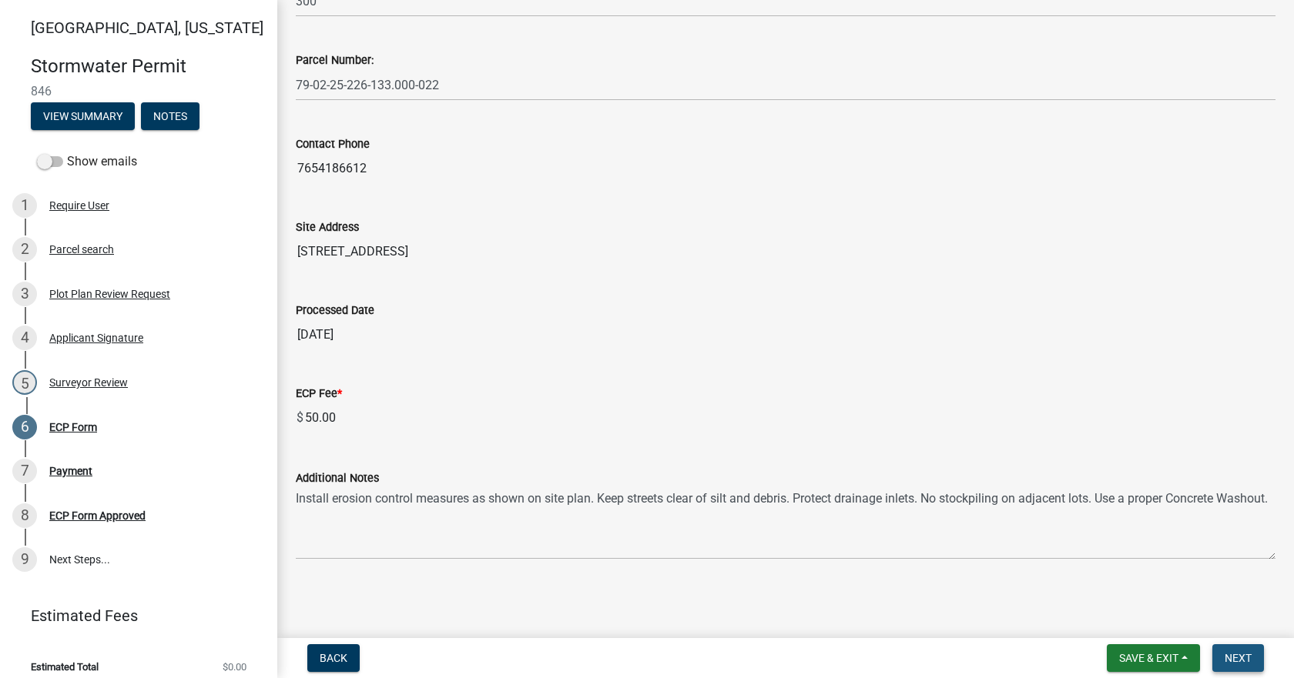
click at [1230, 658] on span "Next" at bounding box center [1237, 658] width 27 height 12
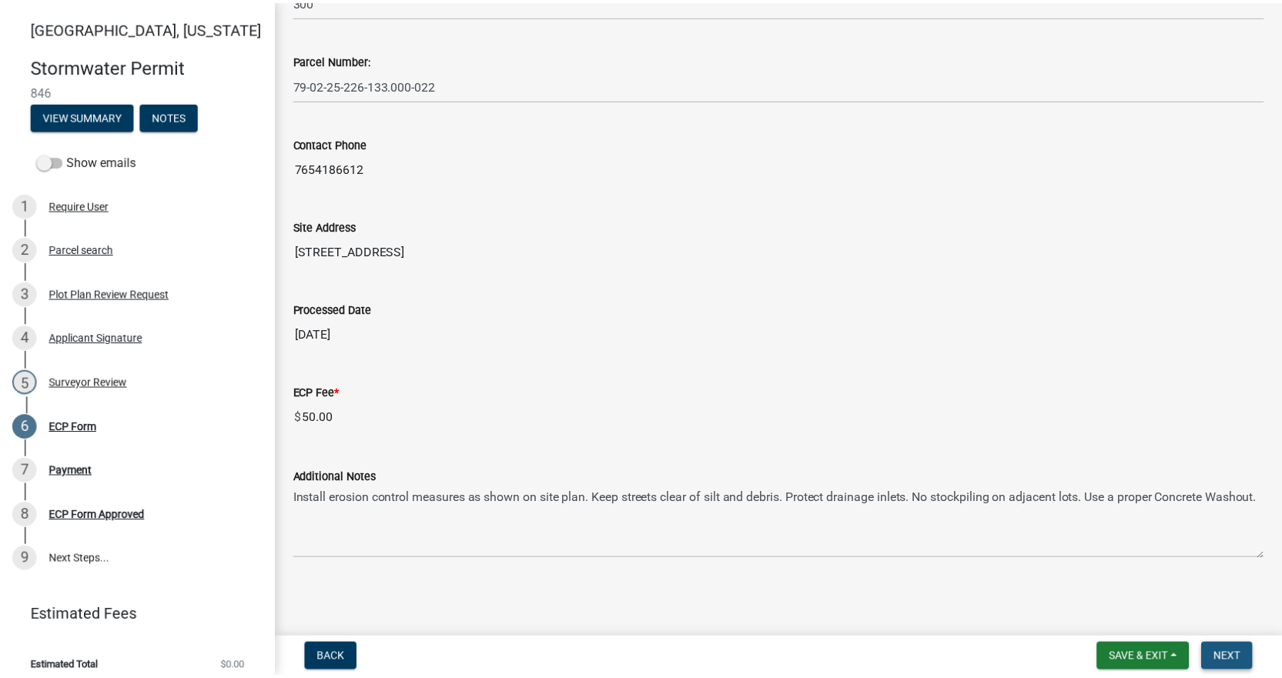
scroll to position [0, 0]
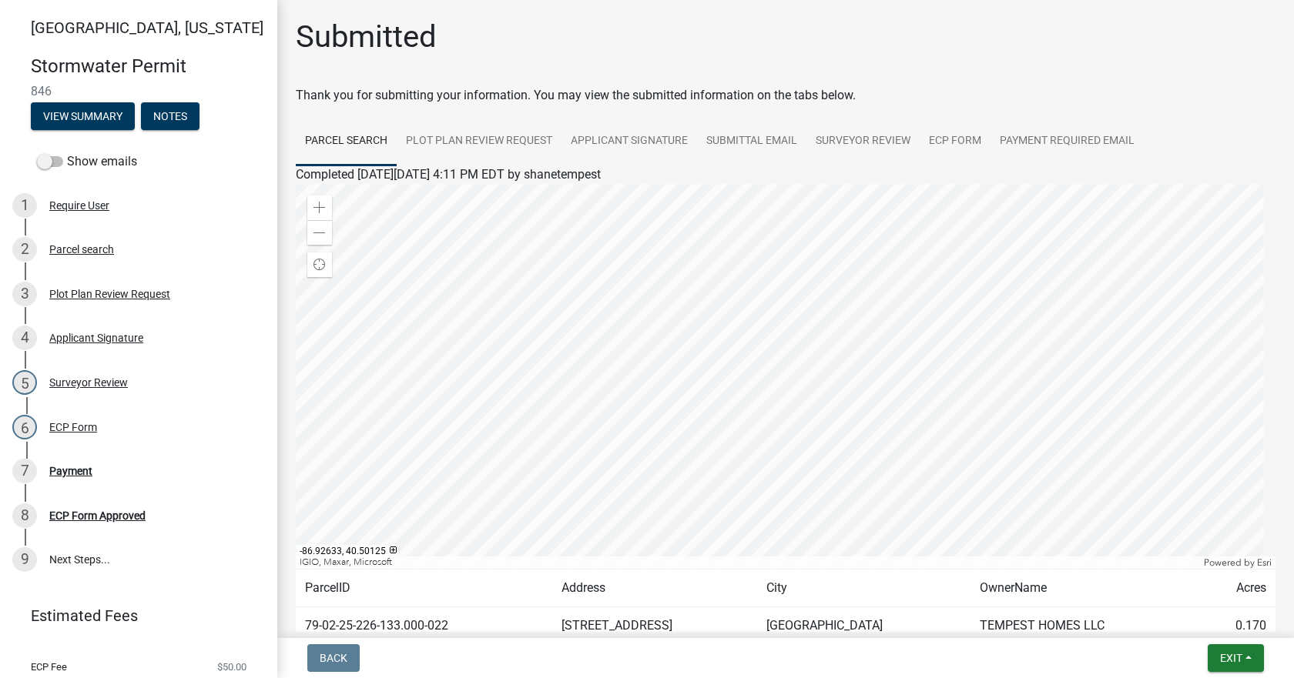
click at [1244, 675] on nav "Back Exit Save Save & Exit" at bounding box center [785, 658] width 1016 height 40
click at [1243, 665] on button "Exit" at bounding box center [1235, 659] width 56 height 28
click at [1207, 618] on button "Save & Exit" at bounding box center [1201, 618] width 123 height 37
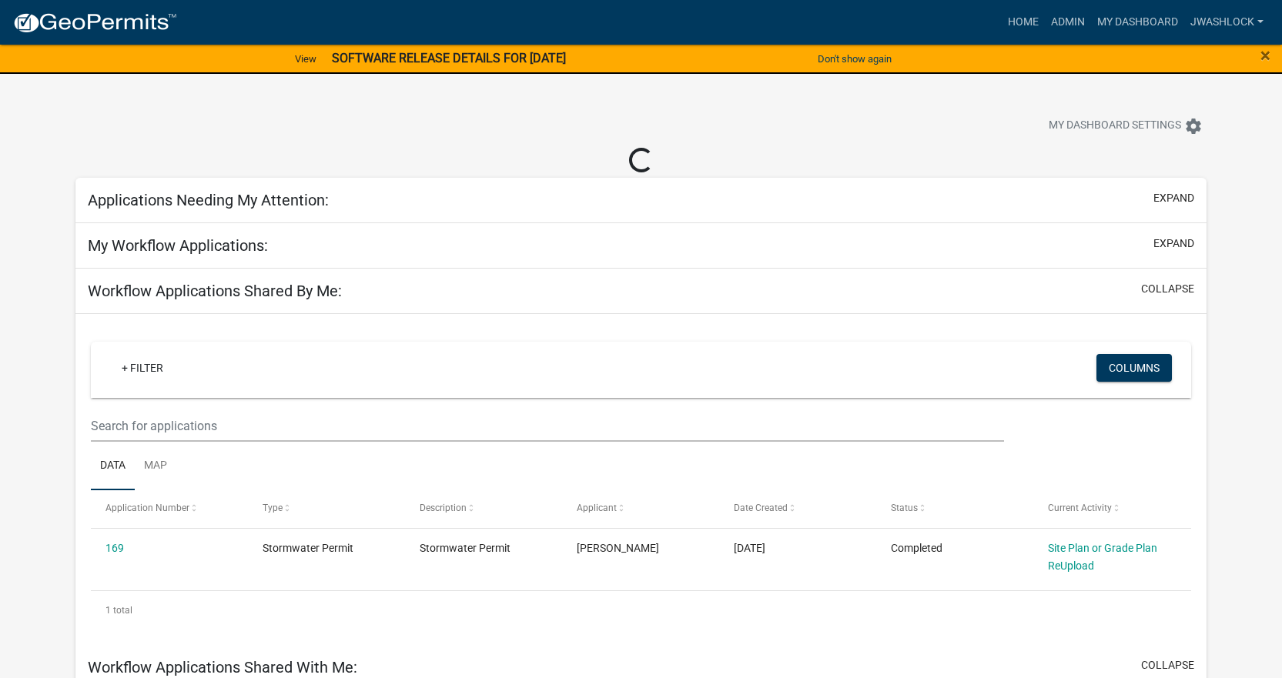
select select "3: 100"
